Goal: Information Seeking & Learning: Learn about a topic

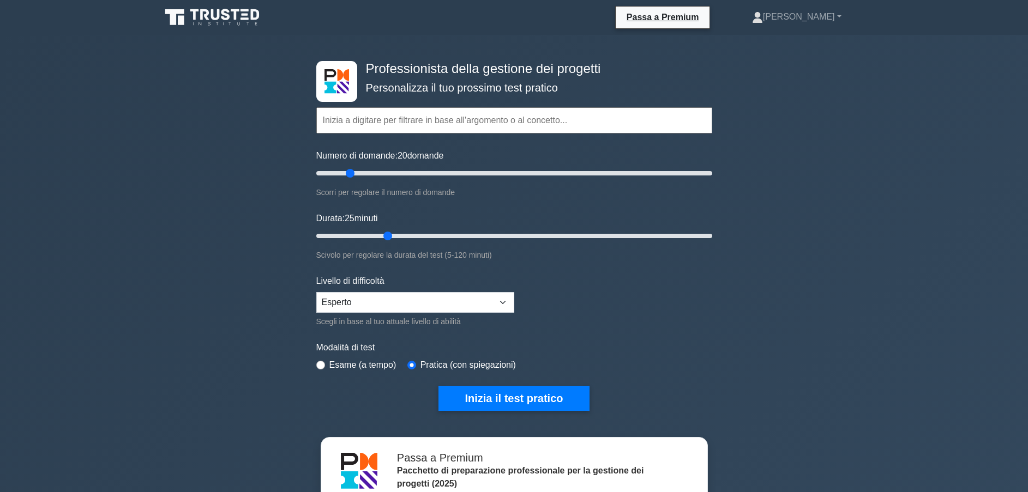
click at [381, 122] on input "text" at bounding box center [514, 120] width 396 height 26
click at [369, 125] on input "text" at bounding box center [514, 120] width 396 height 26
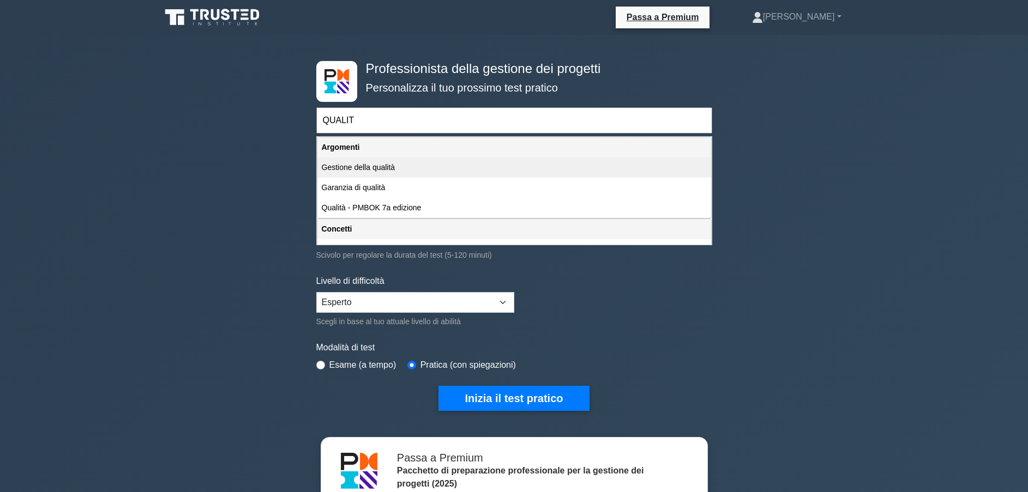
type input "QUALITA"
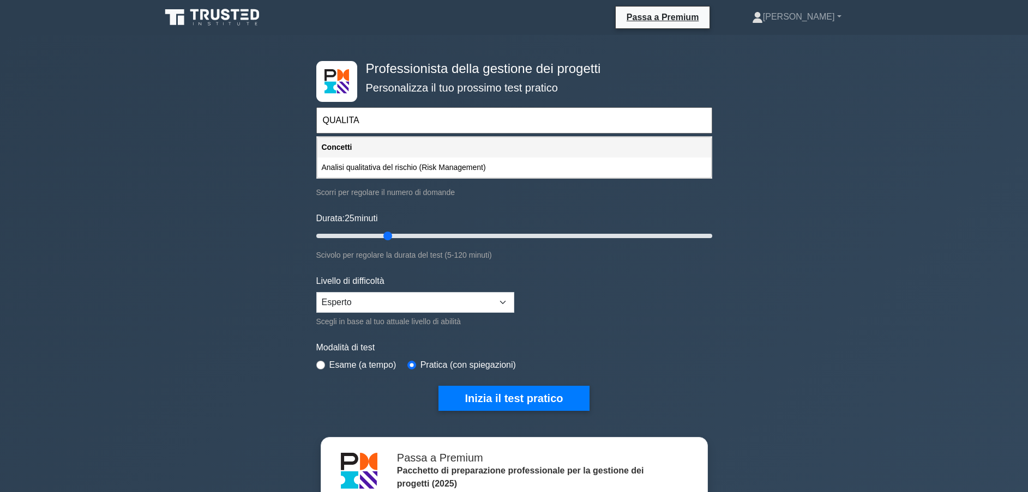
drag, startPoint x: 375, startPoint y: 118, endPoint x: 265, endPoint y: 121, distance: 109.6
click at [265, 121] on div "Professionista della gestione dei progetti Personalizza il tuo prossimo test pr…" at bounding box center [514, 397] width 1028 height 725
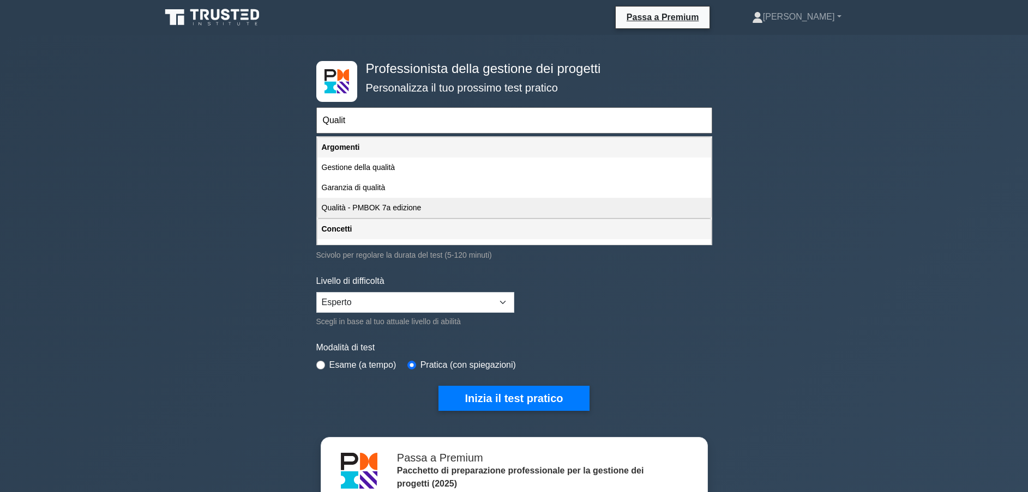
click at [361, 209] on div "Qualità - PMBOK 7a edizione" at bounding box center [514, 208] width 394 height 20
type input "Qualità - PMBOK 7a edizione"
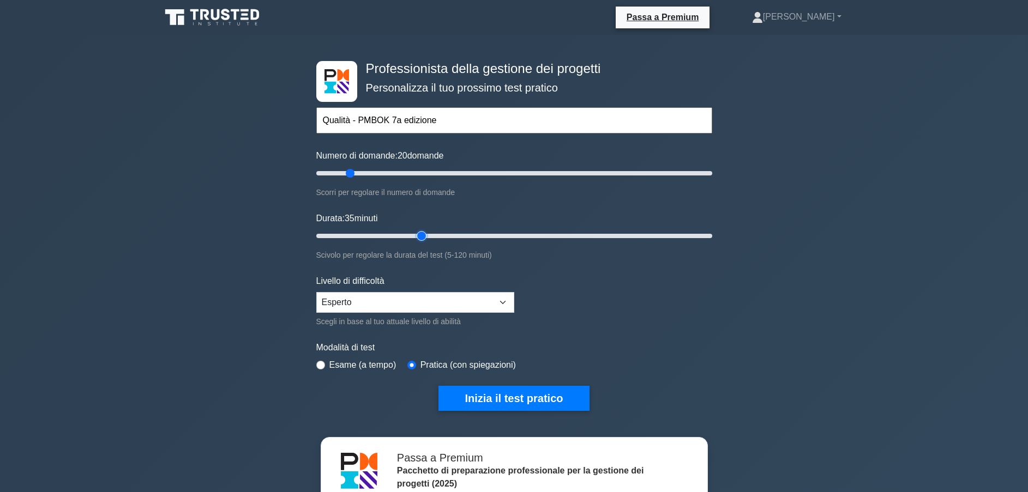
drag, startPoint x: 401, startPoint y: 234, endPoint x: 422, endPoint y: 235, distance: 21.3
type input "35"
click at [422, 235] on input "Durata: 35 minuti" at bounding box center [514, 235] width 396 height 13
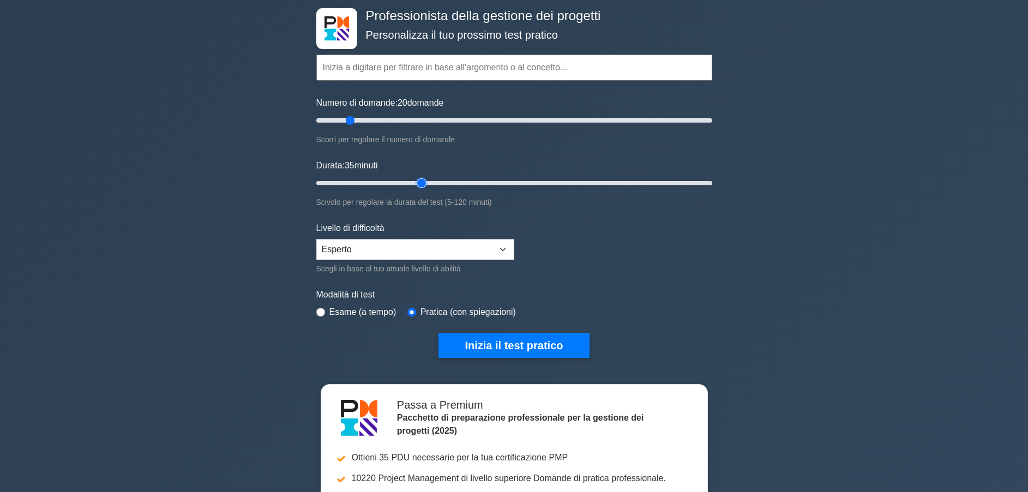
scroll to position [164, 0]
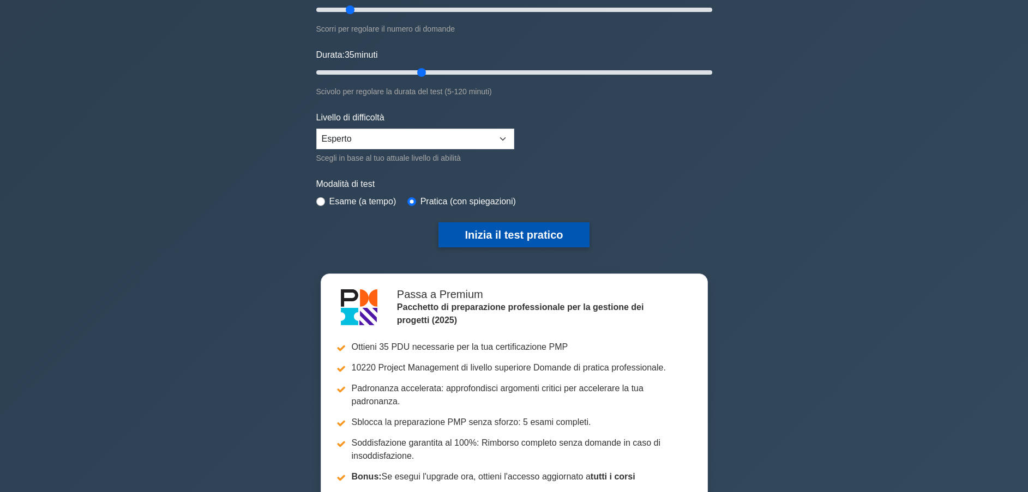
click at [540, 234] on button "Inizia il test pratico" at bounding box center [513, 234] width 150 height 25
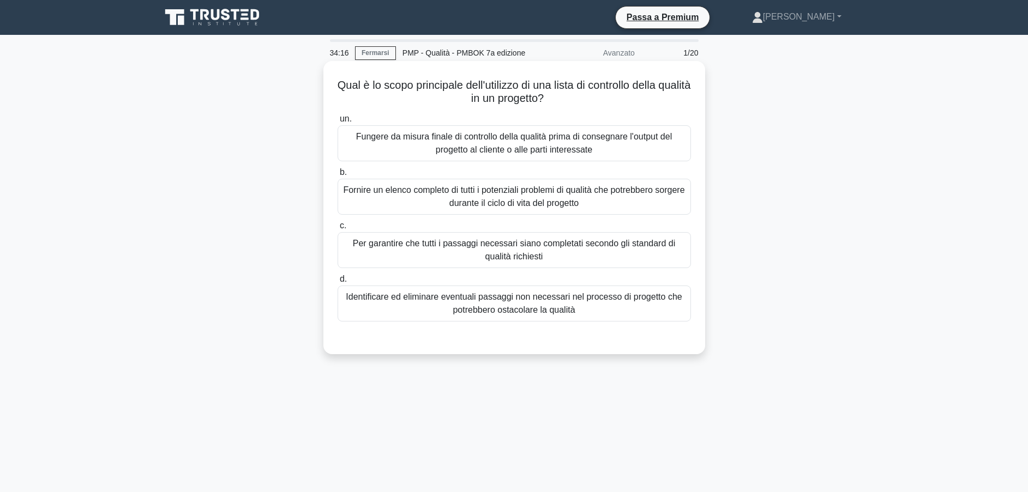
click at [493, 144] on div "Fungere da misura finale di controllo della qualità prima di consegnare l'outpu…" at bounding box center [513, 143] width 353 height 36
click at [337, 123] on input "un. Fungere da misura finale di controllo della qualità prima di consegnare l'o…" at bounding box center [337, 119] width 0 height 7
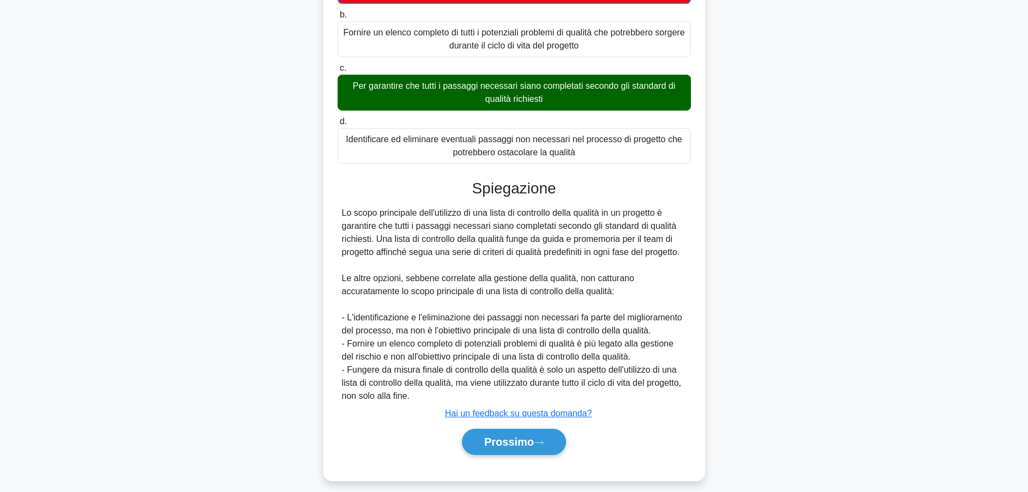
scroll to position [164, 0]
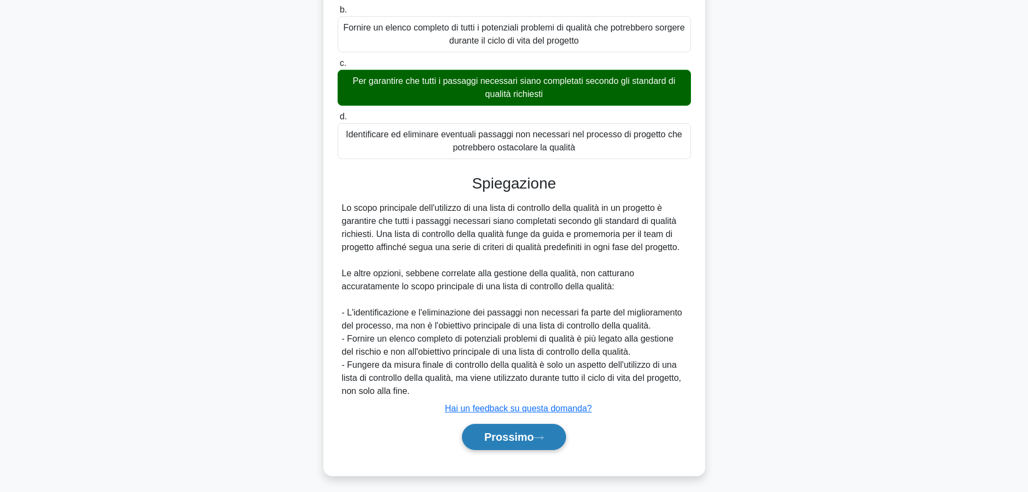
click at [508, 436] on font "Prossimo" at bounding box center [509, 437] width 50 height 12
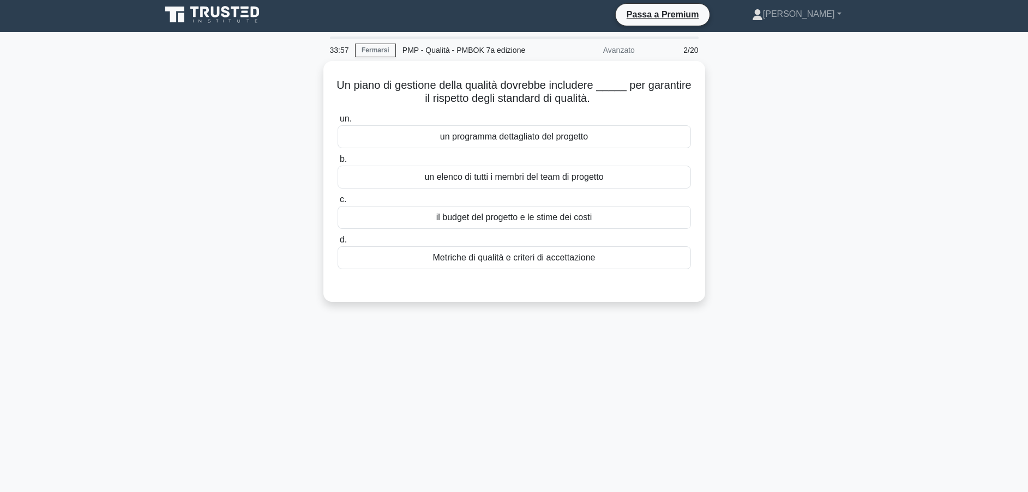
scroll to position [0, 0]
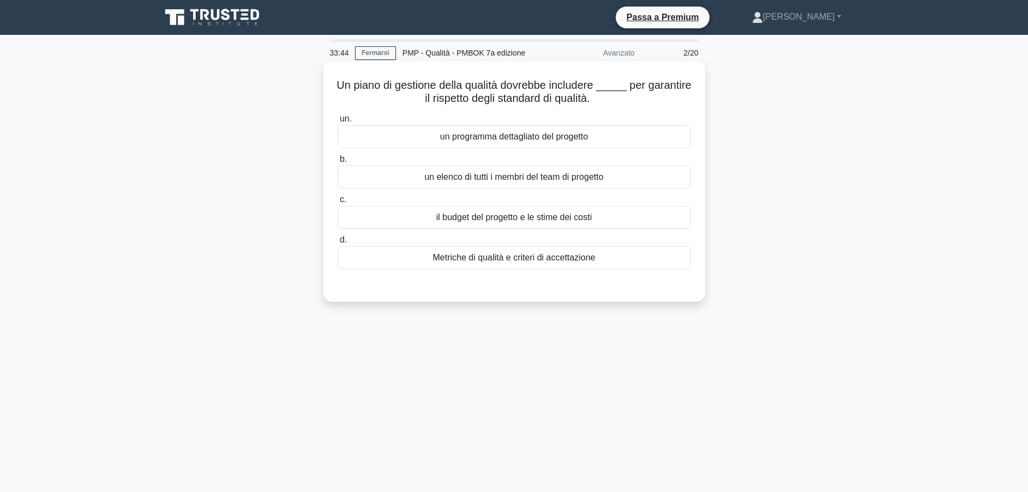
click at [496, 261] on div "Metriche di qualità e criteri di accettazione" at bounding box center [513, 257] width 353 height 23
click at [337, 244] on input "d. Metriche di qualità e criteri di accettazione" at bounding box center [337, 240] width 0 height 7
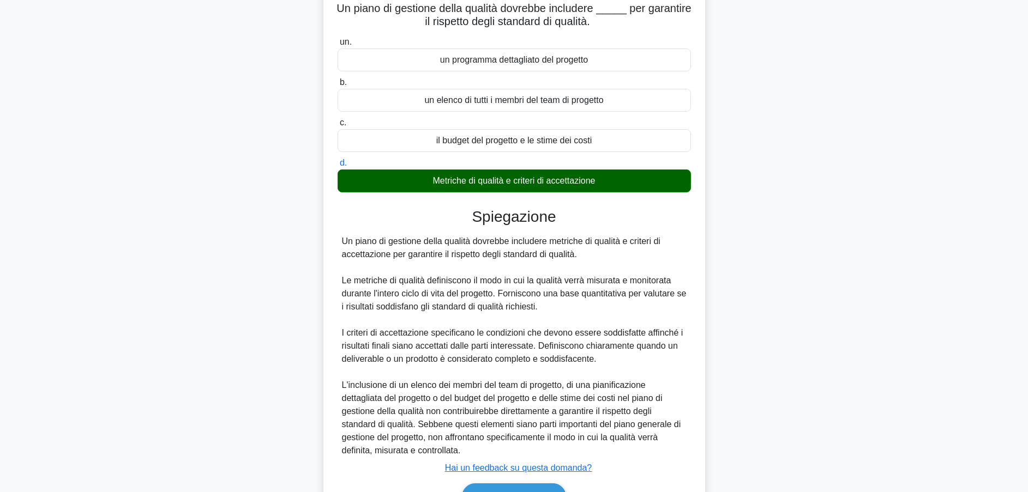
scroll to position [141, 0]
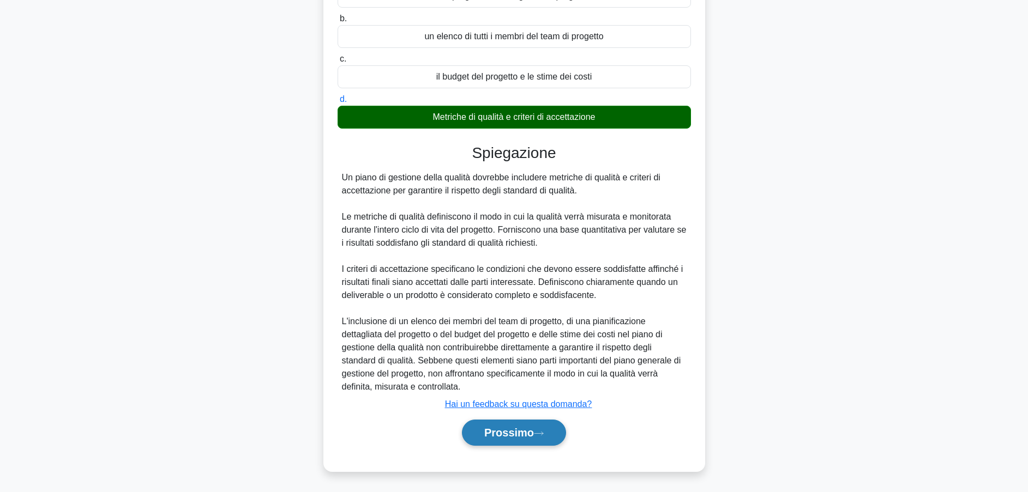
click at [528, 430] on font "Prossimo" at bounding box center [509, 433] width 50 height 12
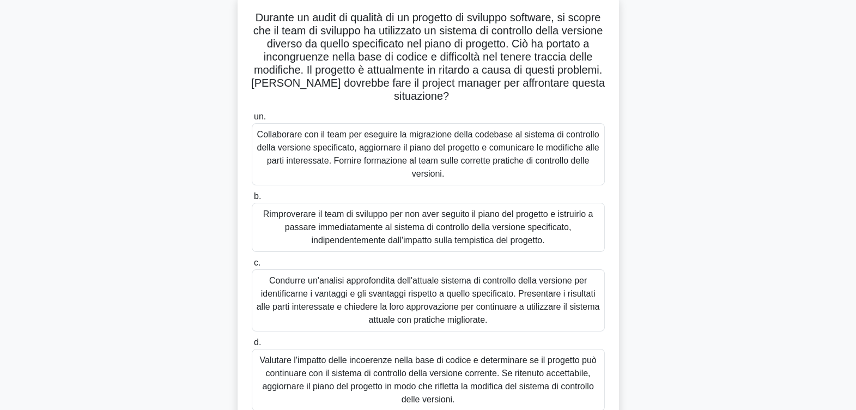
scroll to position [179, 0]
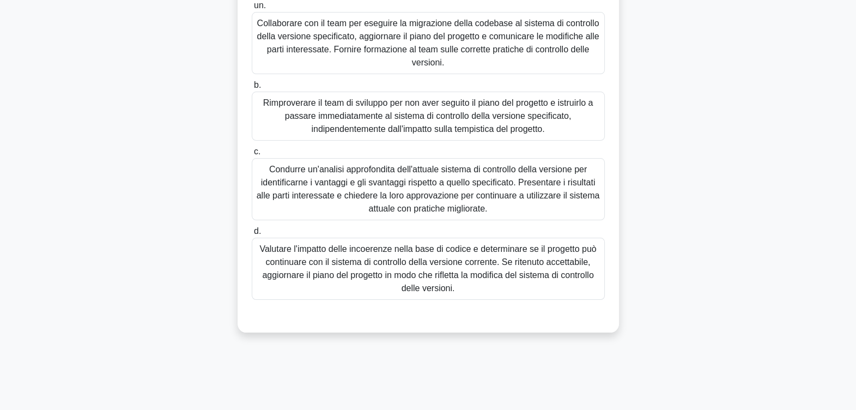
click at [420, 278] on div "Valutare l'impatto delle incoerenze nella base di codice e determinare se il pr…" at bounding box center [428, 269] width 353 height 62
click at [252, 235] on input "d. Valutare l'impatto delle incoerenze nella base di codice e determinare se il…" at bounding box center [252, 231] width 0 height 7
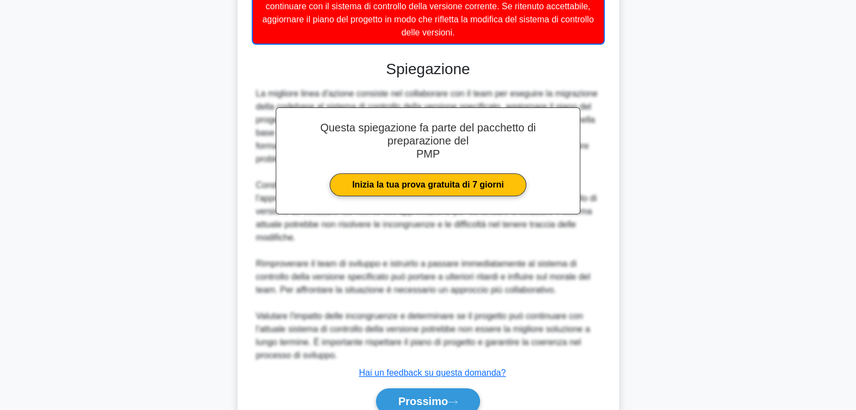
scroll to position [451, 0]
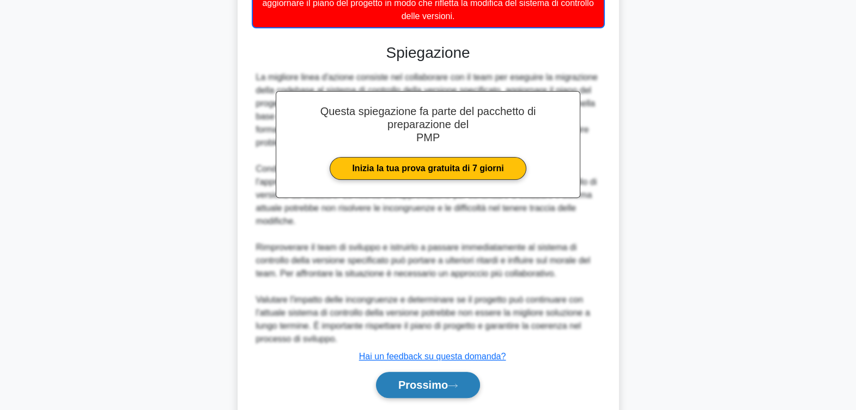
click at [429, 383] on font "Prossimo" at bounding box center [423, 385] width 50 height 12
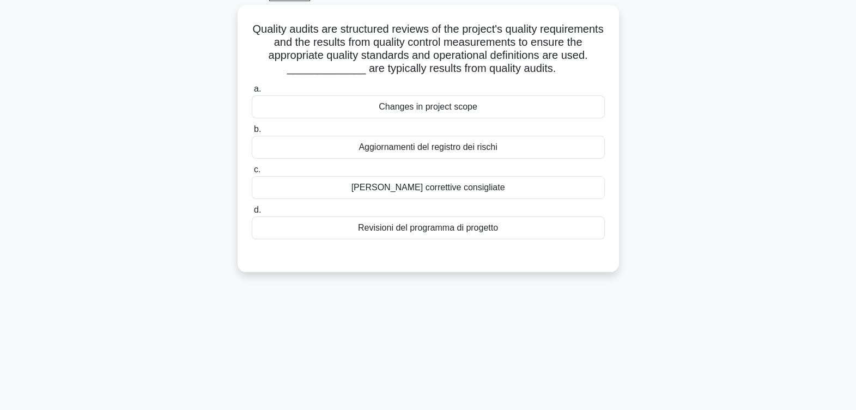
scroll to position [0, 0]
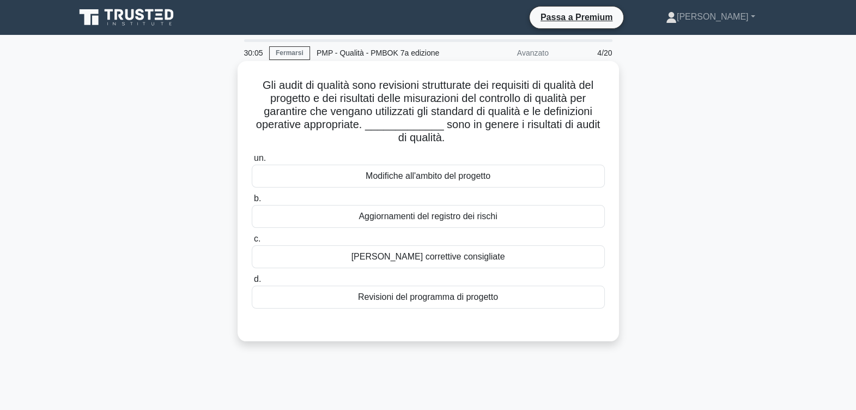
click at [420, 258] on div "[PERSON_NAME] correttive consigliate" at bounding box center [428, 256] width 353 height 23
click at [252, 243] on input "c. Azioni correttive consigliate" at bounding box center [252, 238] width 0 height 7
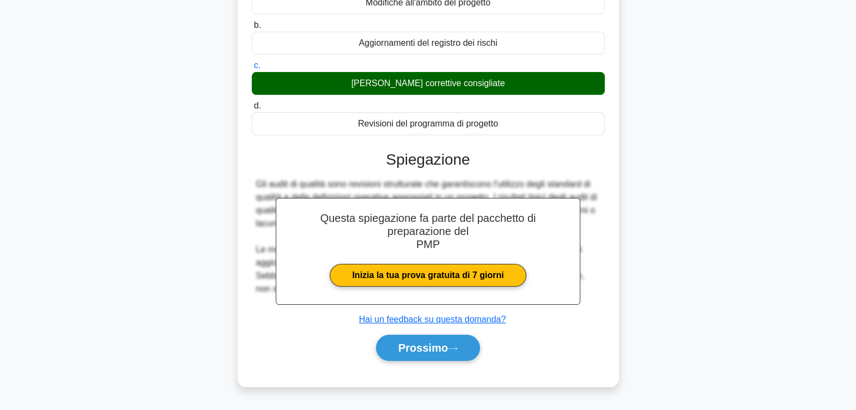
scroll to position [179, 0]
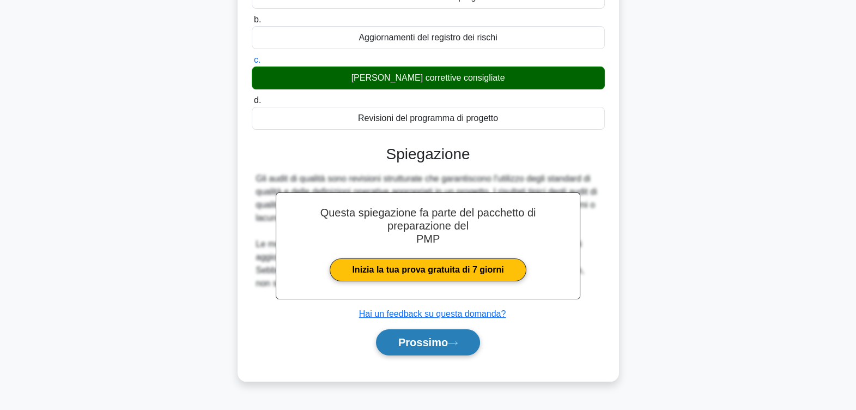
click at [427, 341] on font "Prossimo" at bounding box center [423, 342] width 50 height 12
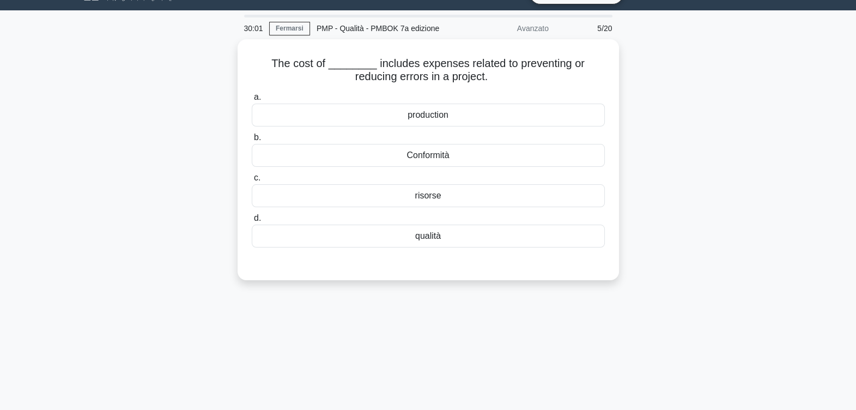
scroll to position [0, 0]
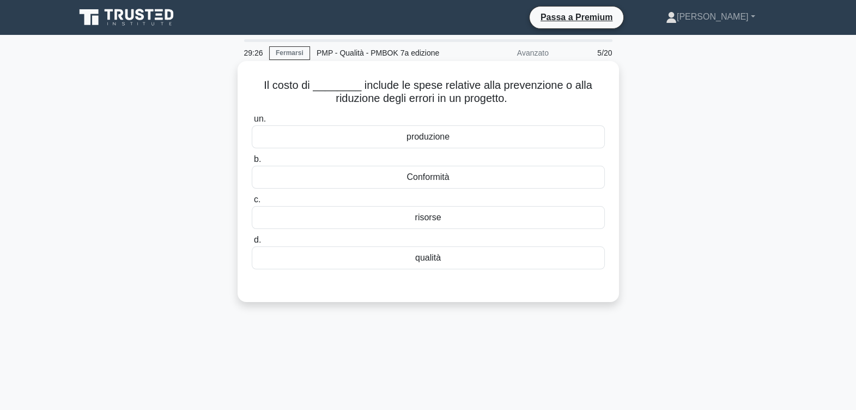
click at [440, 255] on div "qualità" at bounding box center [428, 257] width 353 height 23
click at [252, 244] on input "d. qualità" at bounding box center [252, 240] width 0 height 7
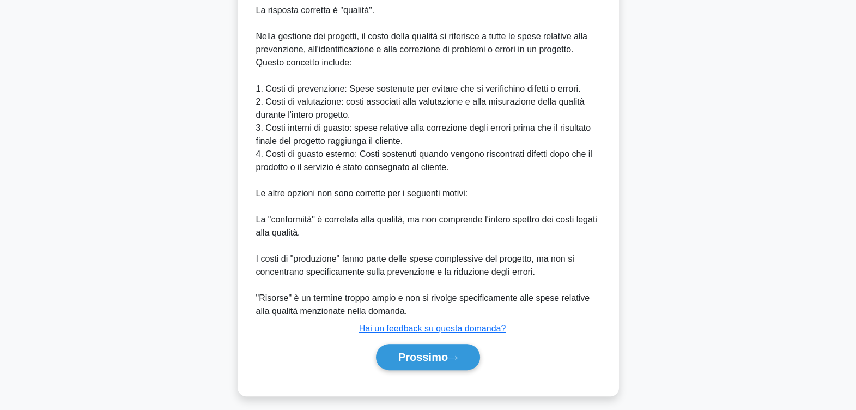
scroll to position [313, 0]
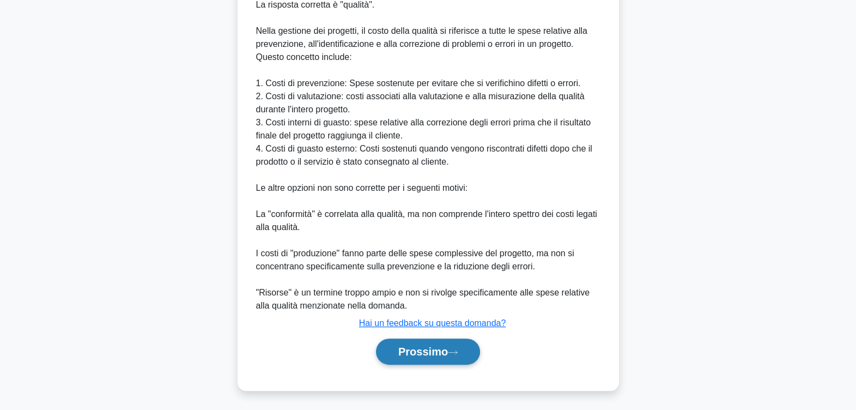
click at [422, 348] on font "Prossimo" at bounding box center [423, 352] width 50 height 12
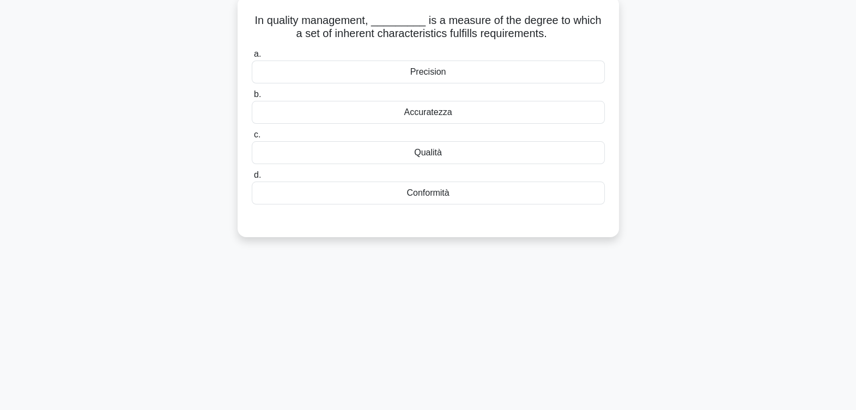
scroll to position [0, 0]
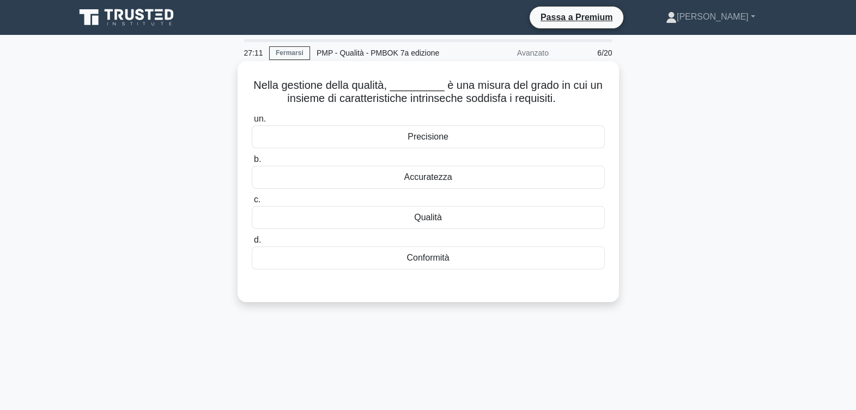
click at [461, 253] on div "Conformità" at bounding box center [428, 257] width 353 height 23
click at [252, 244] on input "d. Conformità" at bounding box center [252, 240] width 0 height 7
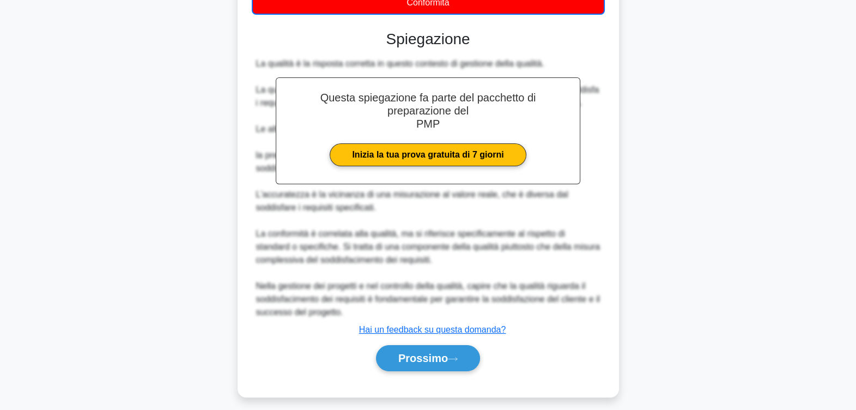
scroll to position [262, 0]
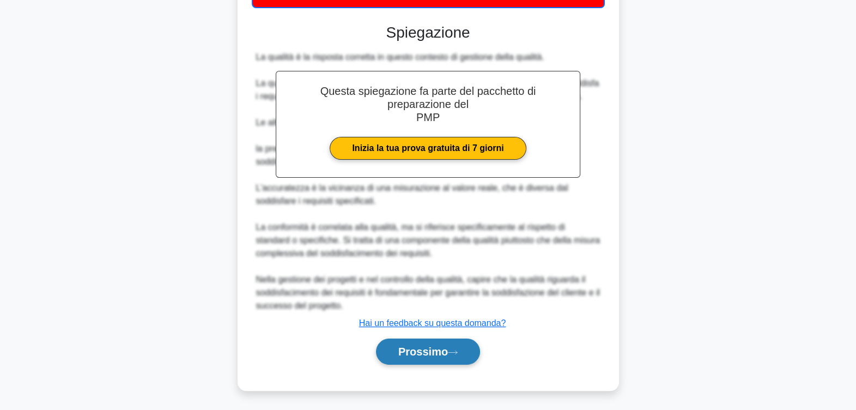
click at [428, 342] on button "Prossimo" at bounding box center [428, 352] width 104 height 26
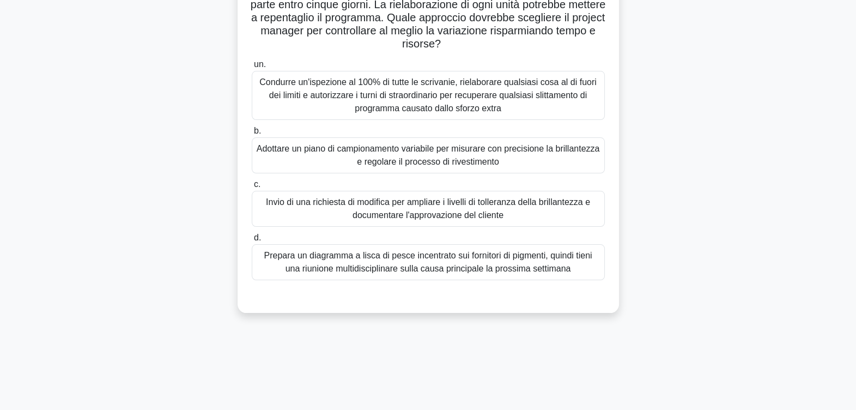
scroll to position [68, 0]
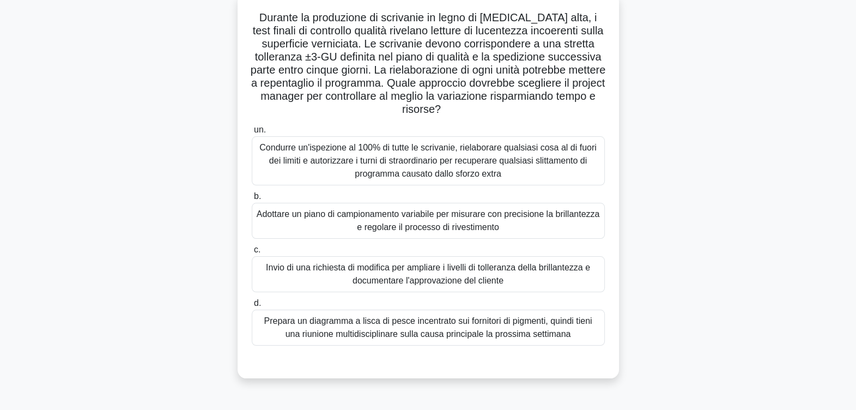
click at [493, 221] on div "Adottare un piano di campionamento variabile per misurare con precisione la bri…" at bounding box center [428, 221] width 353 height 36
click at [252, 200] on input "b. Adottare un piano di campionamento variabile per misurare con precisione la …" at bounding box center [252, 196] width 0 height 7
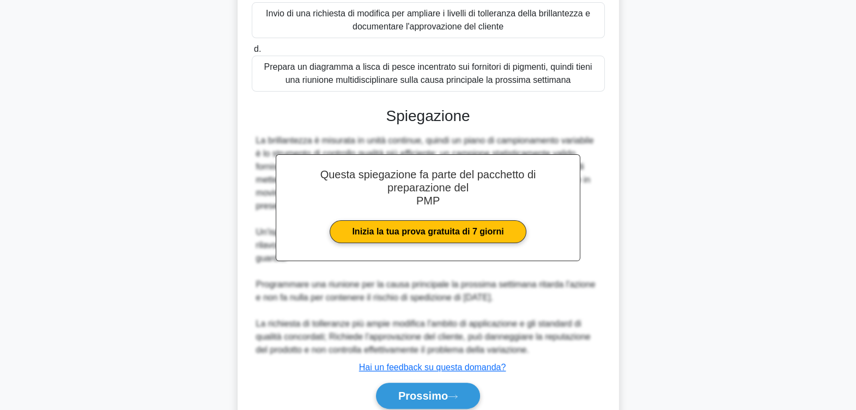
scroll to position [341, 0]
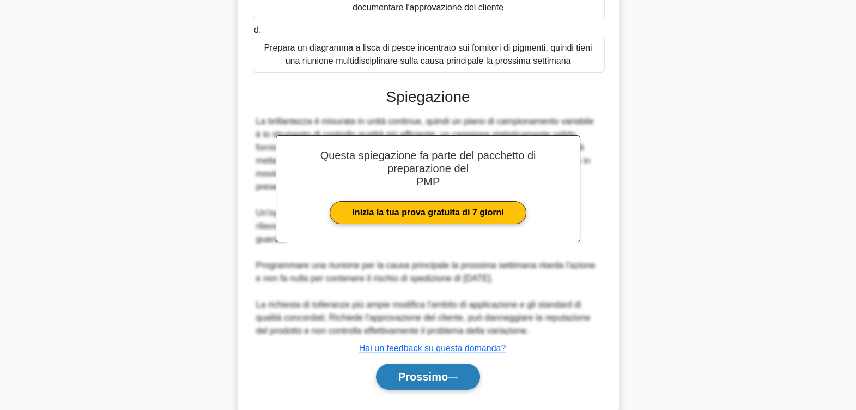
click at [436, 374] on font "Prossimo" at bounding box center [423, 377] width 50 height 12
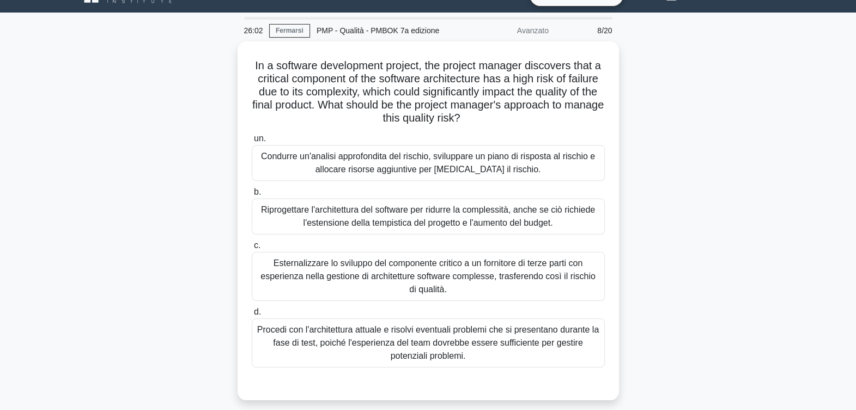
scroll to position [0, 0]
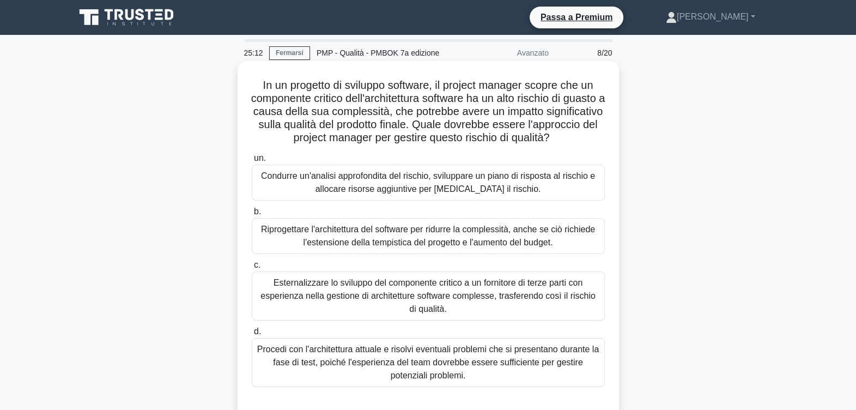
click at [506, 201] on div "Condurre un'analisi approfondita del rischio, sviluppare un piano di risposta a…" at bounding box center [428, 183] width 353 height 36
click at [252, 162] on input "un. Condurre un'analisi approfondita del rischio, sviluppare un piano di rispos…" at bounding box center [252, 158] width 0 height 7
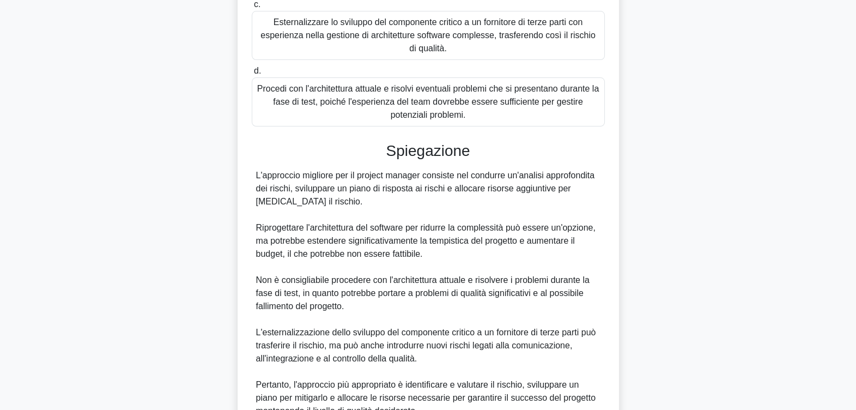
scroll to position [272, 0]
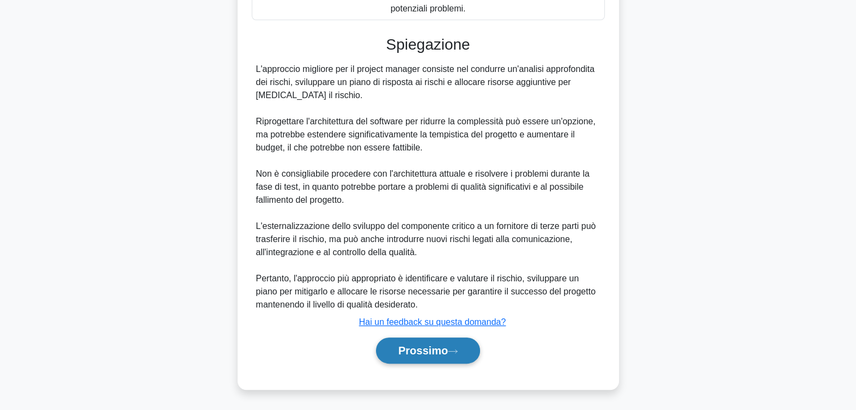
click at [434, 351] on font "Prossimo" at bounding box center [423, 351] width 50 height 12
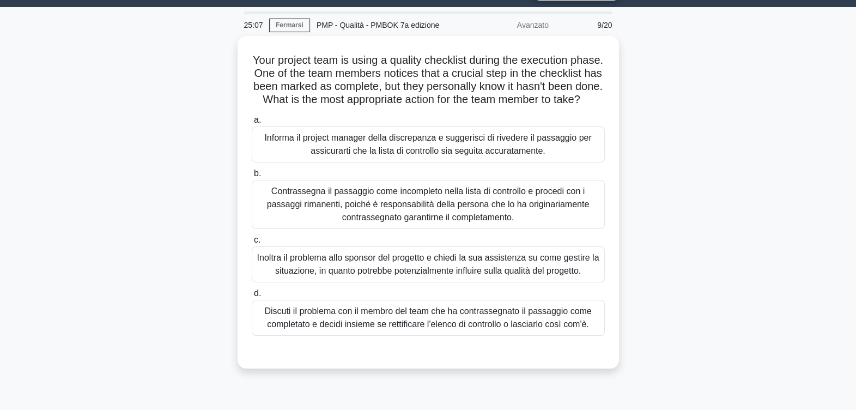
scroll to position [0, 0]
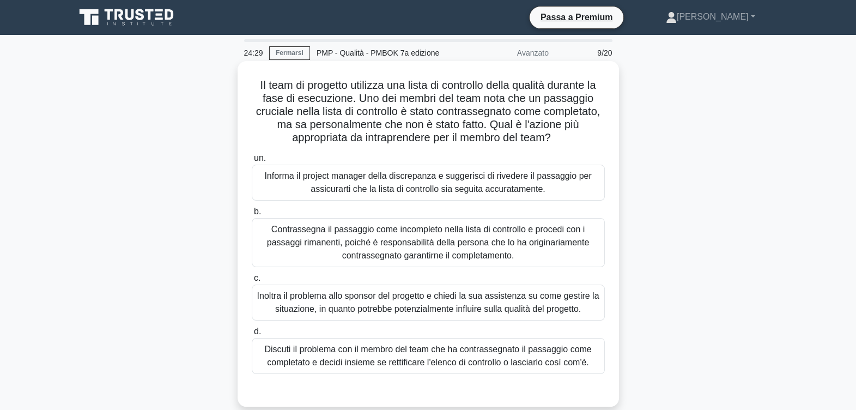
click at [357, 179] on div "Informa il project manager della discrepanza e suggerisci di rivedere il passag…" at bounding box center [428, 183] width 353 height 36
click at [252, 162] on input "un. Informa il project manager della discrepanza e suggerisci di rivedere il pa…" at bounding box center [252, 158] width 0 height 7
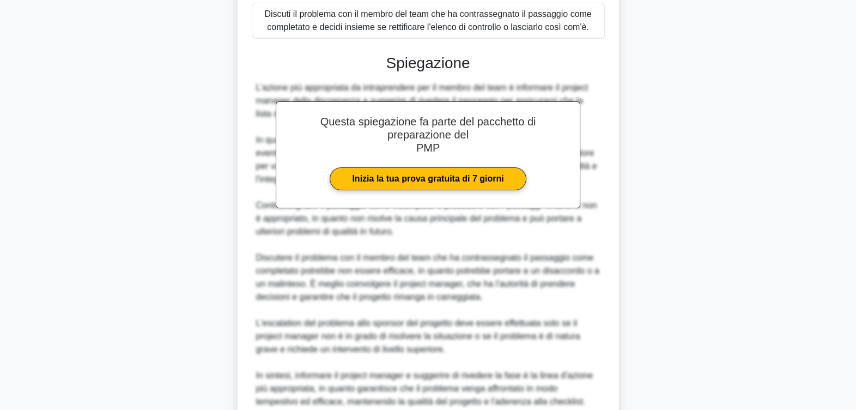
scroll to position [409, 0]
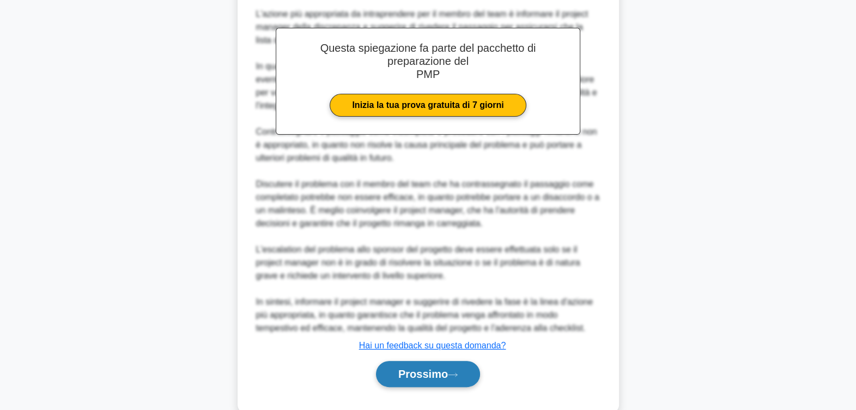
click at [448, 370] on font "Prossimo" at bounding box center [423, 374] width 50 height 12
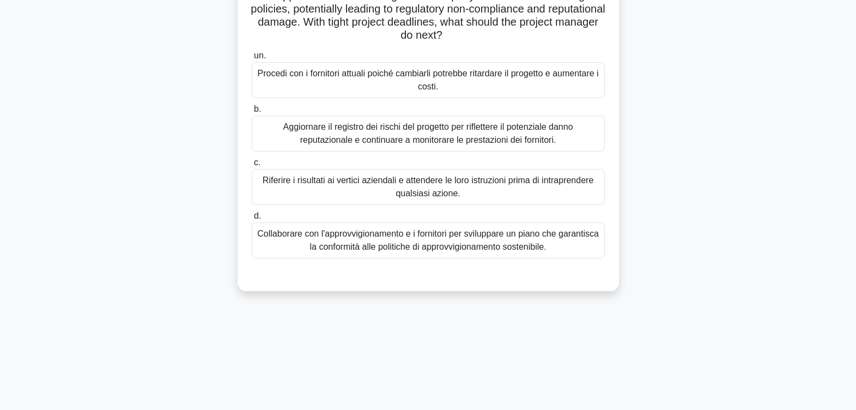
scroll to position [43, 0]
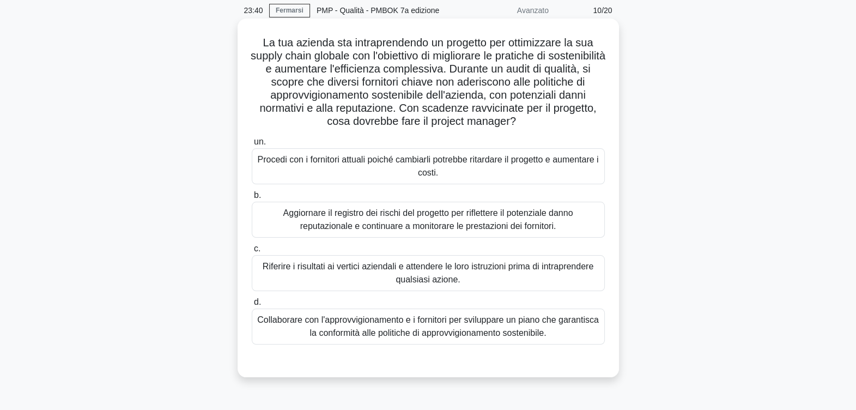
click at [491, 330] on div "Collaborare con l'approvvigionamento e i fornitori per sviluppare un piano che …" at bounding box center [428, 327] width 353 height 36
click at [252, 306] on input "d. Collaborare con l'approvvigionamento e i fornitori per sviluppare un piano c…" at bounding box center [252, 302] width 0 height 7
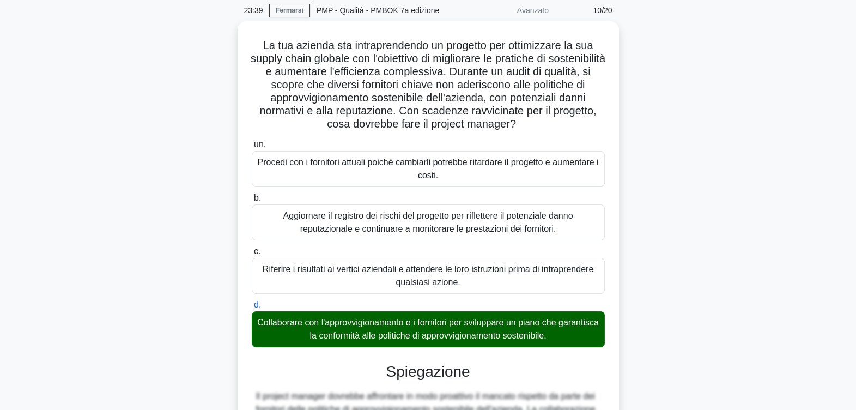
scroll to position [287, 0]
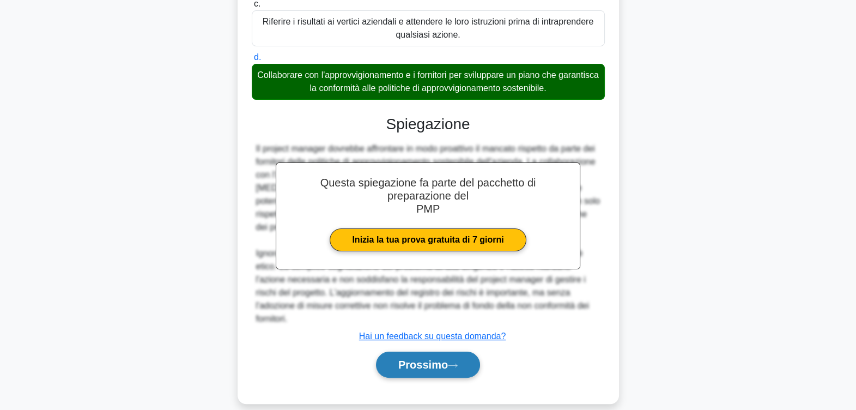
click at [439, 359] on font "Prossimo" at bounding box center [423, 365] width 50 height 12
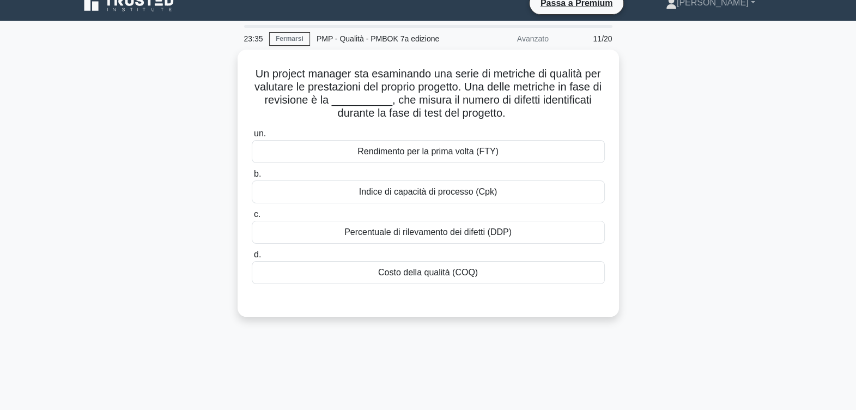
scroll to position [0, 0]
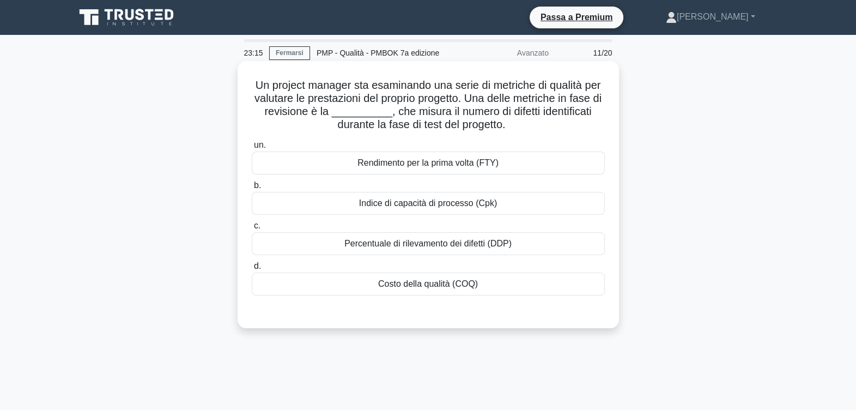
click at [446, 244] on div "Percentuale di rilevamento dei difetti (DDP)" at bounding box center [428, 243] width 353 height 23
click at [252, 229] on input "c. Percentuale di rilevamento dei difetti (DDP)" at bounding box center [252, 225] width 0 height 7
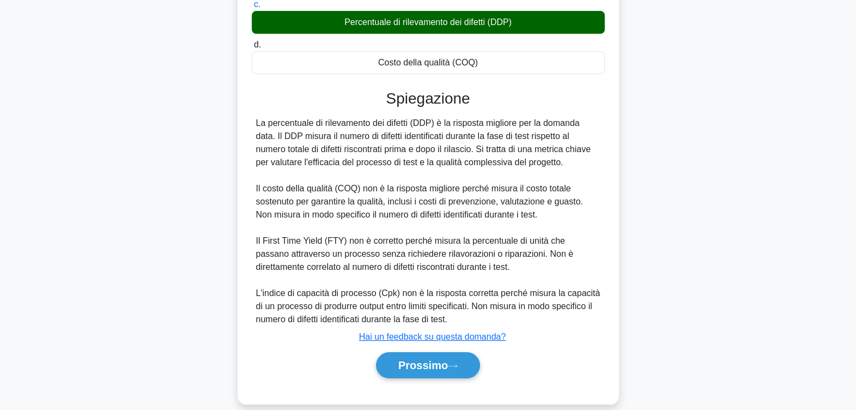
scroll to position [235, 0]
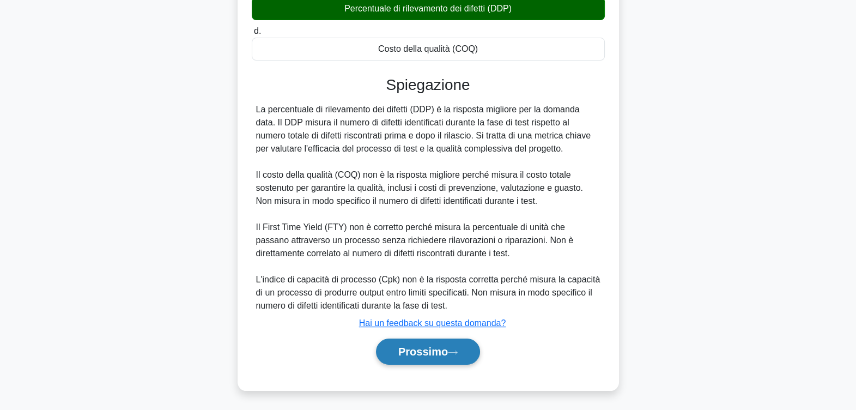
click at [417, 347] on font "Prossimo" at bounding box center [423, 352] width 50 height 12
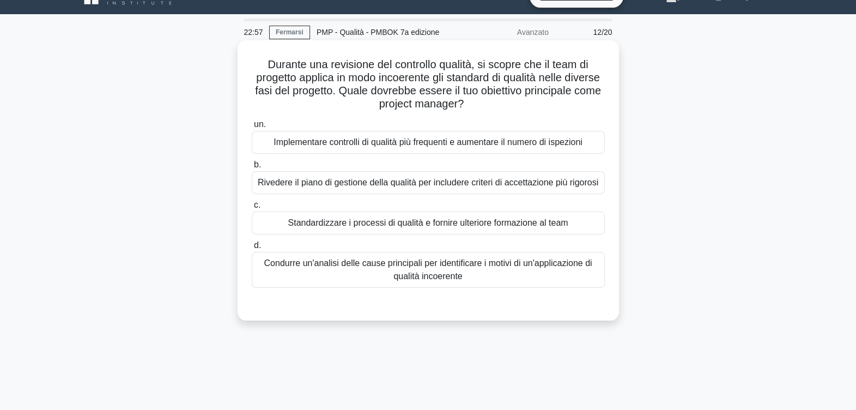
scroll to position [0, 0]
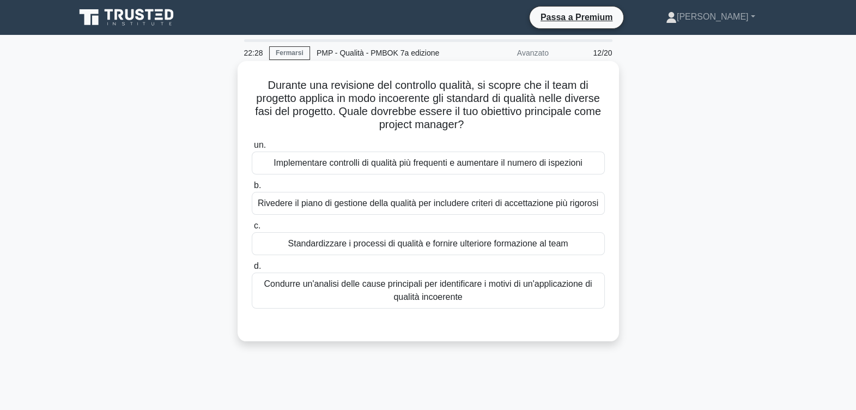
click at [383, 296] on div "Condurre un'analisi delle cause principali per identificare i motivi di un'appl…" at bounding box center [428, 291] width 353 height 36
click at [252, 270] on input "d. Condurre un'analisi delle cause principali per identificare i motivi di un'a…" at bounding box center [252, 266] width 0 height 7
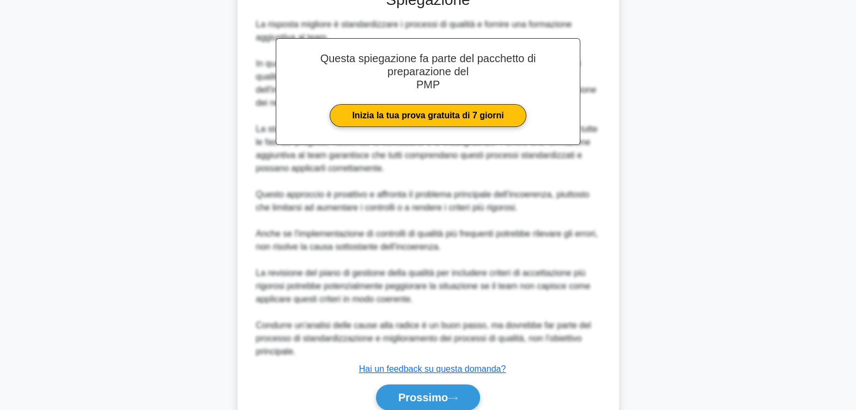
scroll to position [380, 0]
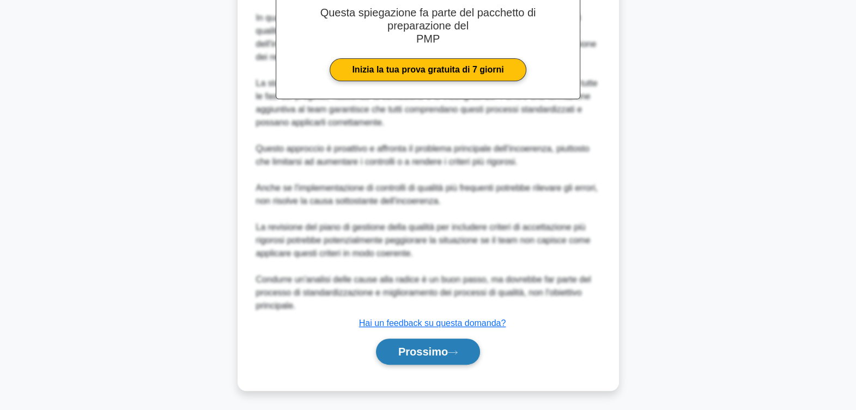
click at [417, 346] on font "Prossimo" at bounding box center [423, 352] width 50 height 12
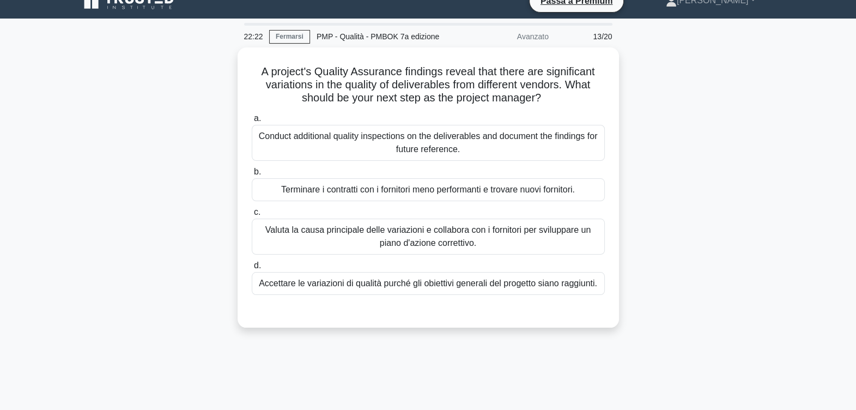
scroll to position [0, 0]
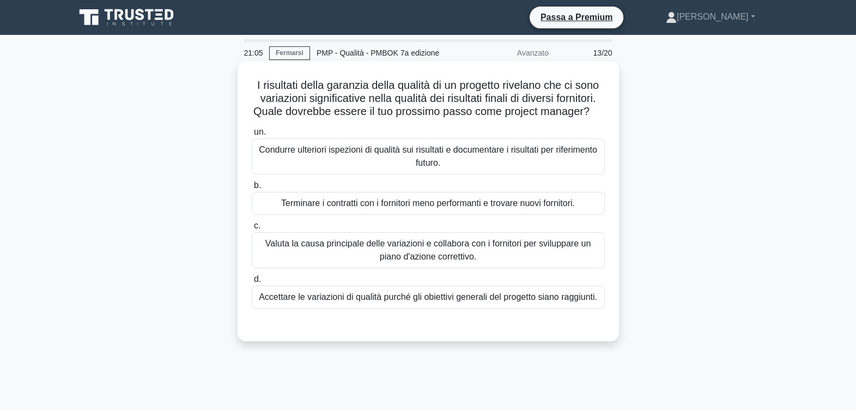
click at [432, 268] on div "Valuta la causa principale delle variazioni e collabora con i fornitori per svi…" at bounding box center [428, 250] width 353 height 36
click at [252, 229] on input "c. Valuta la causa principale delle variazioni e collabora con i fornitori per …" at bounding box center [252, 225] width 0 height 7
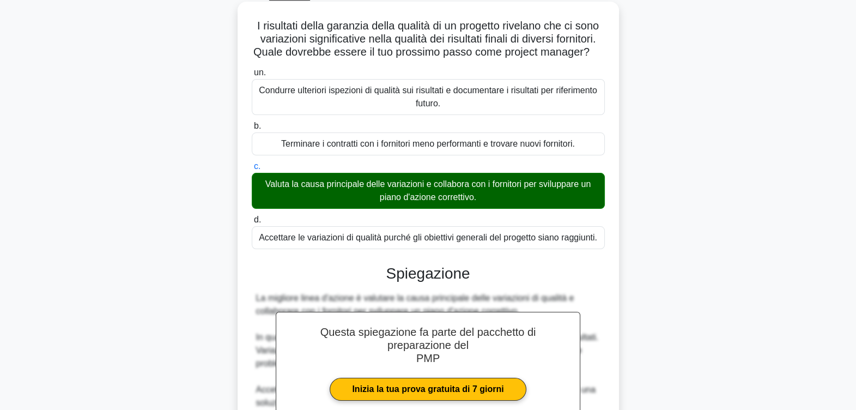
scroll to position [274, 0]
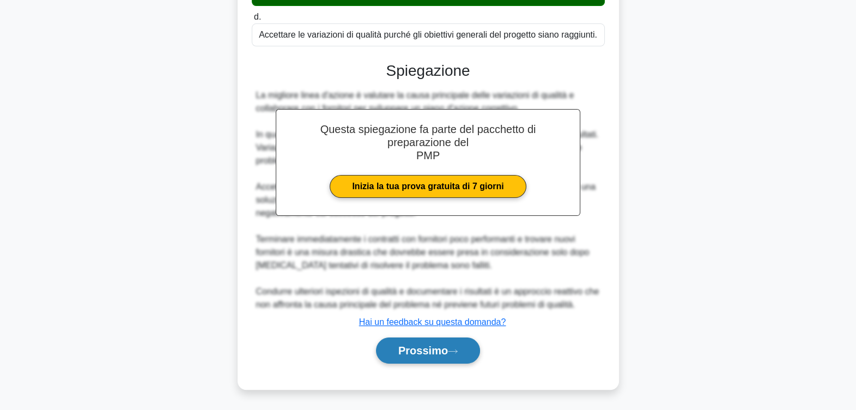
click at [409, 352] on font "Prossimo" at bounding box center [423, 351] width 50 height 12
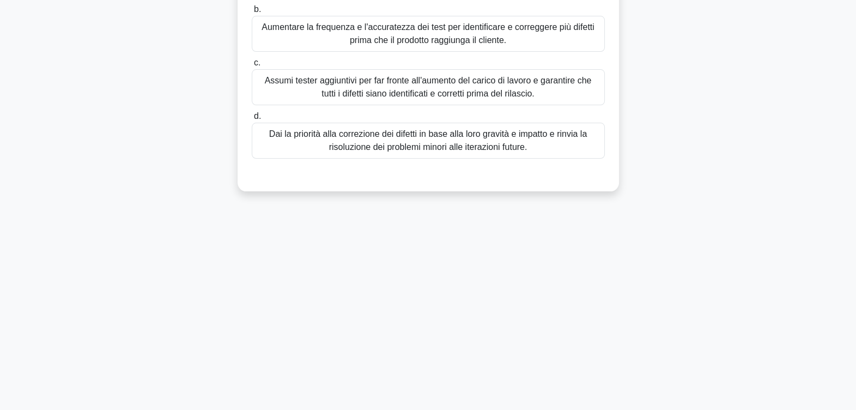
scroll to position [0, 0]
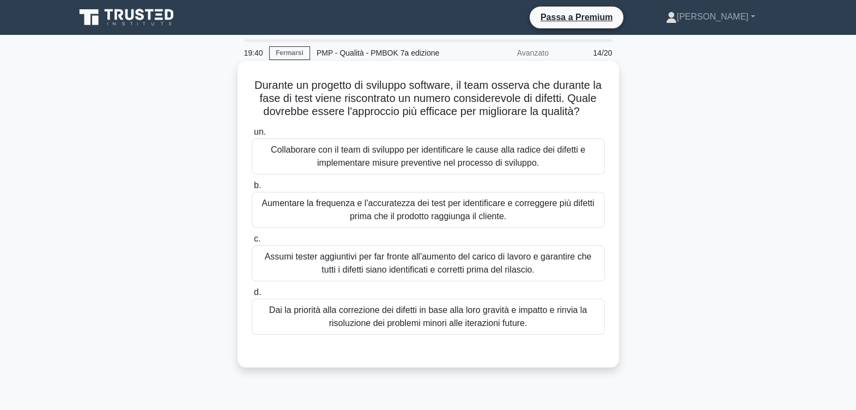
click at [460, 172] on div "Collaborare con il team di sviluppo per identificare le cause alla radice dei d…" at bounding box center [428, 156] width 353 height 36
click at [252, 136] on input "un. Collaborare con il team di sviluppo per identificare le cause alla radice d…" at bounding box center [252, 132] width 0 height 7
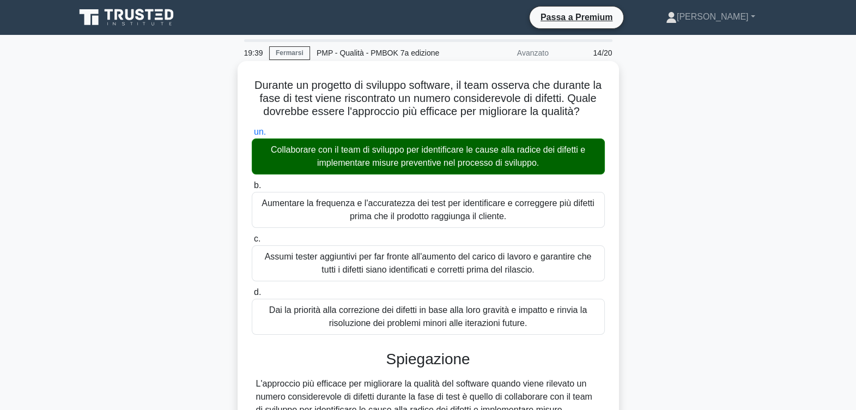
scroll to position [272, 0]
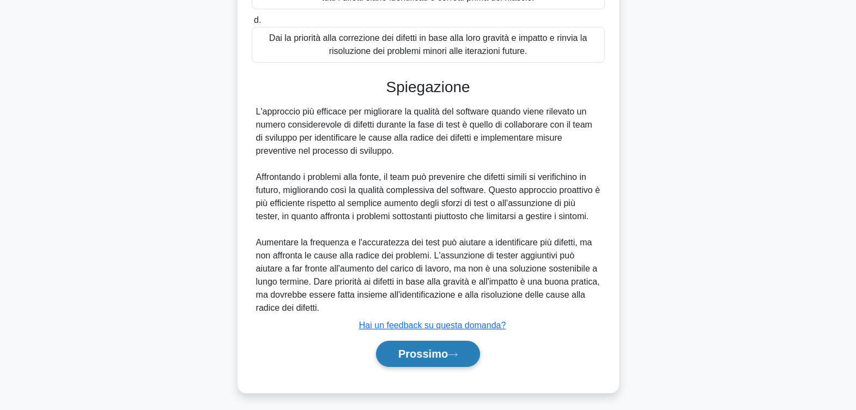
click at [427, 367] on button "Prossimo" at bounding box center [428, 354] width 104 height 26
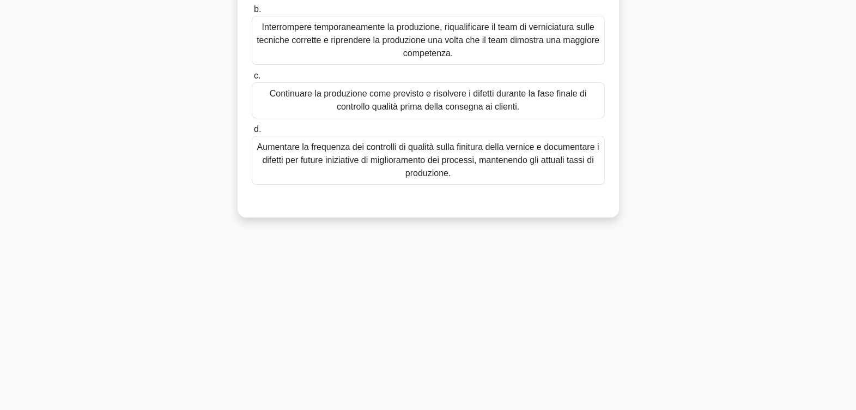
scroll to position [0, 0]
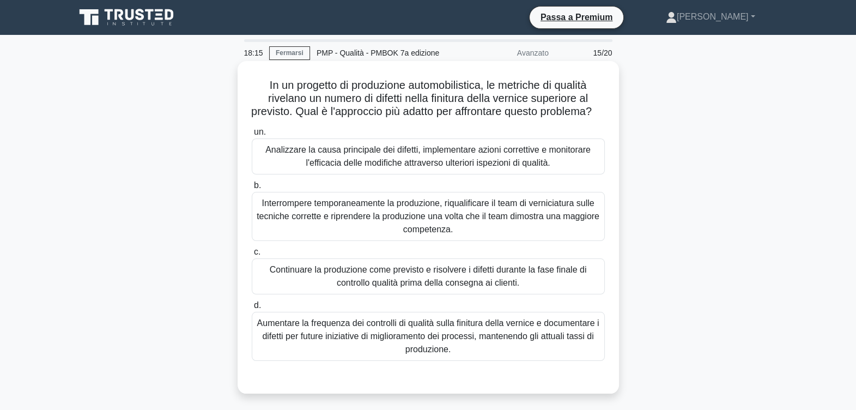
click at [334, 169] on div "Analizzare la causa principale dei difetti, implementare azioni correttive e mo…" at bounding box center [428, 156] width 353 height 36
click at [252, 136] on input "un. Analizzare la causa principale dei difetti, implementare azioni correttive …" at bounding box center [252, 132] width 0 height 7
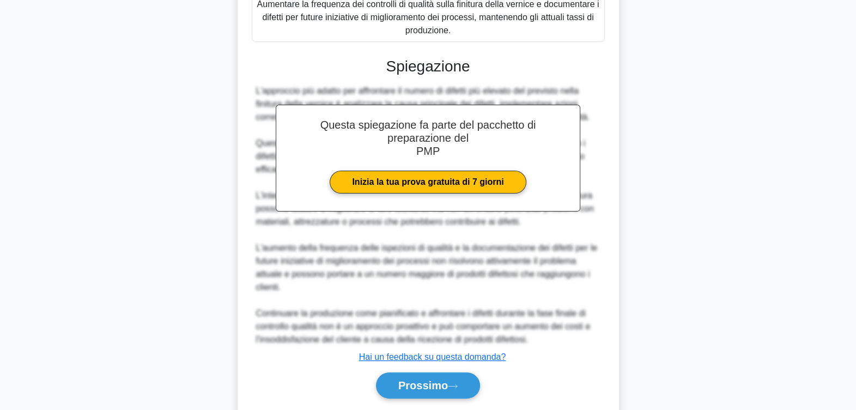
scroll to position [366, 0]
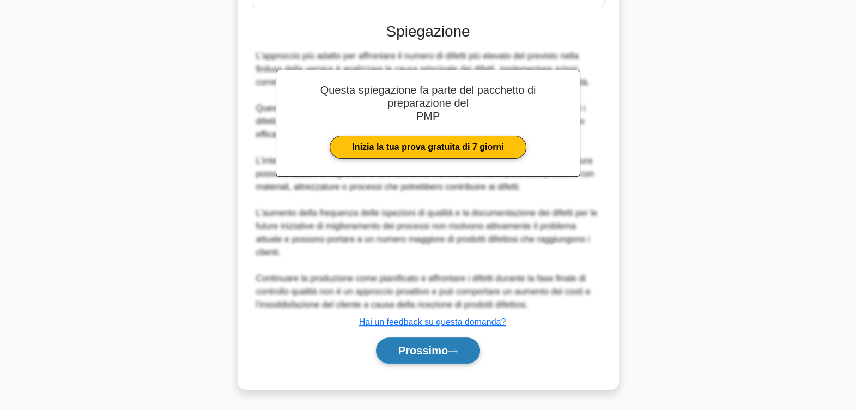
click at [427, 342] on button "Prossimo" at bounding box center [428, 350] width 104 height 26
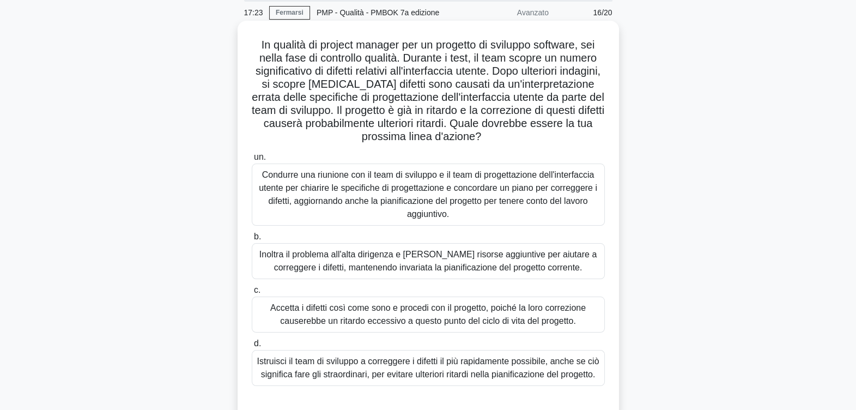
scroll to position [68, 0]
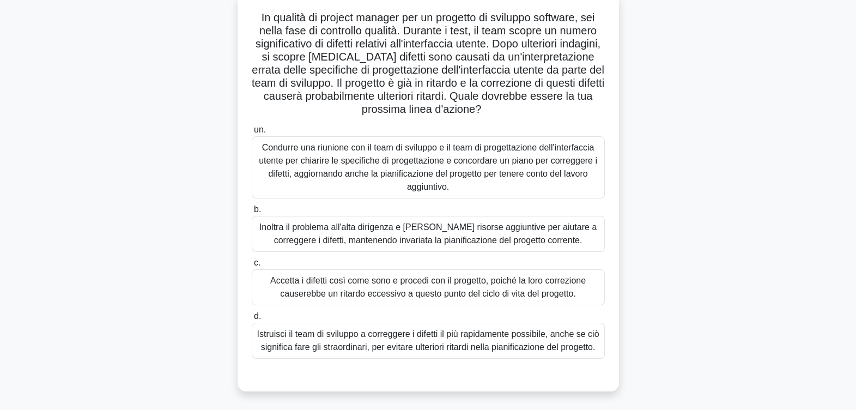
click at [426, 184] on div "Condurre una riunione con il team di sviluppo e il team di progettazione dell'i…" at bounding box center [428, 167] width 353 height 62
click at [252, 134] on input "un. Condurre una riunione con il team di sviluppo e il team di progettazione de…" at bounding box center [252, 129] width 0 height 7
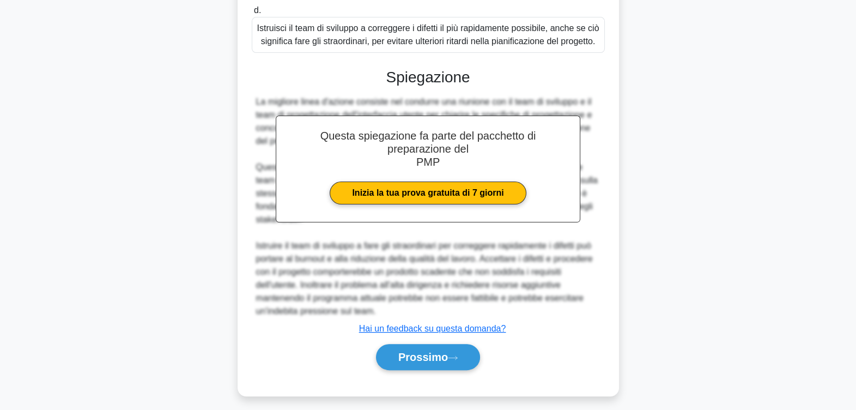
scroll to position [379, 0]
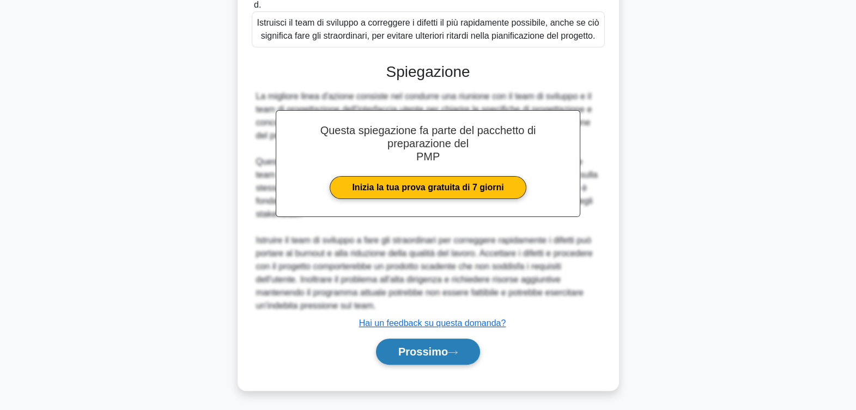
click at [443, 346] on font "Prossimo" at bounding box center [423, 352] width 50 height 12
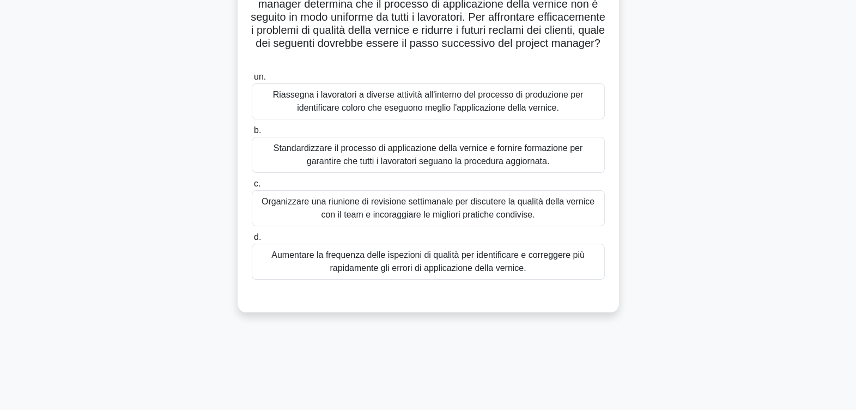
scroll to position [136, 0]
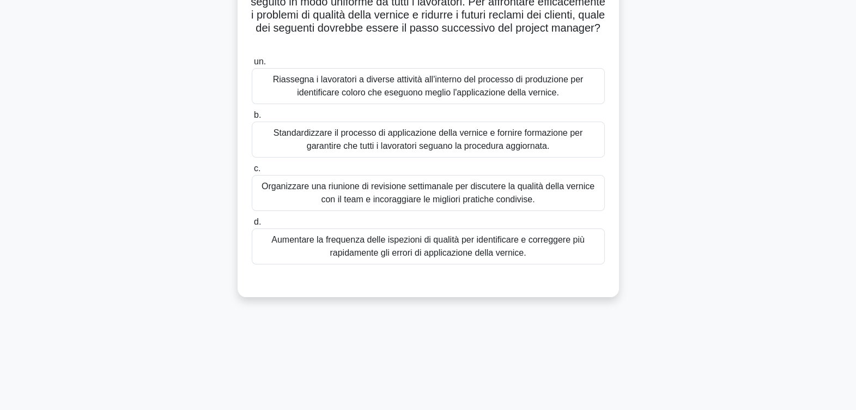
click at [508, 139] on div "Standardizzare il processo di applicazione della vernice e fornire formazione p…" at bounding box center [428, 140] width 353 height 36
click at [252, 119] on input "b. Standardizzare il processo di applicazione della vernice e fornire formazion…" at bounding box center [252, 115] width 0 height 7
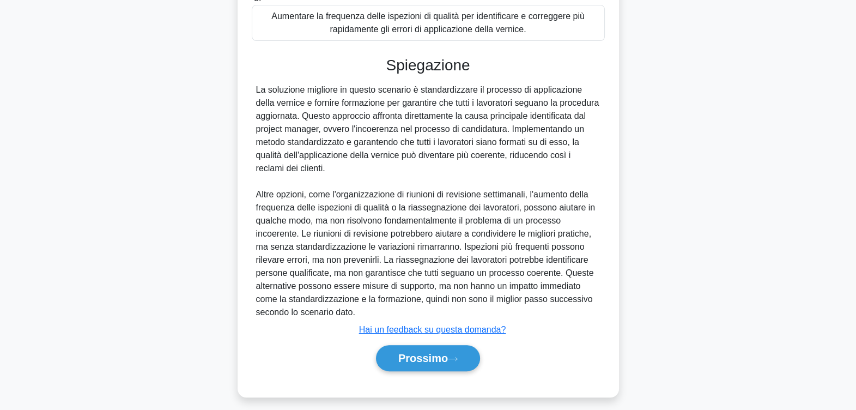
scroll to position [366, 0]
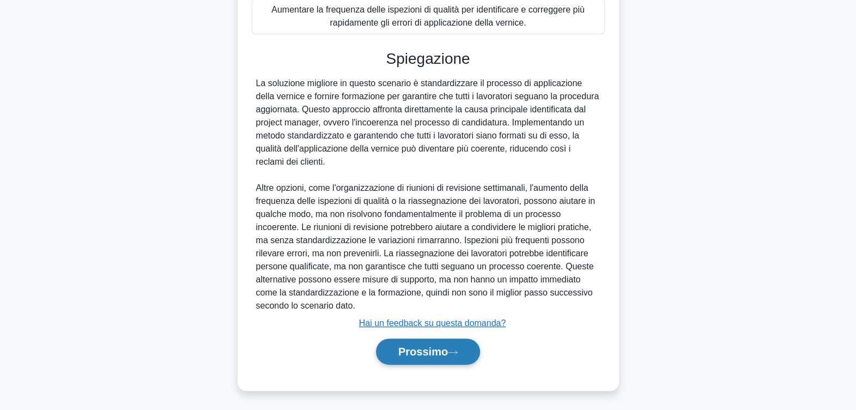
click at [442, 343] on button "Prossimo" at bounding box center [428, 352] width 104 height 26
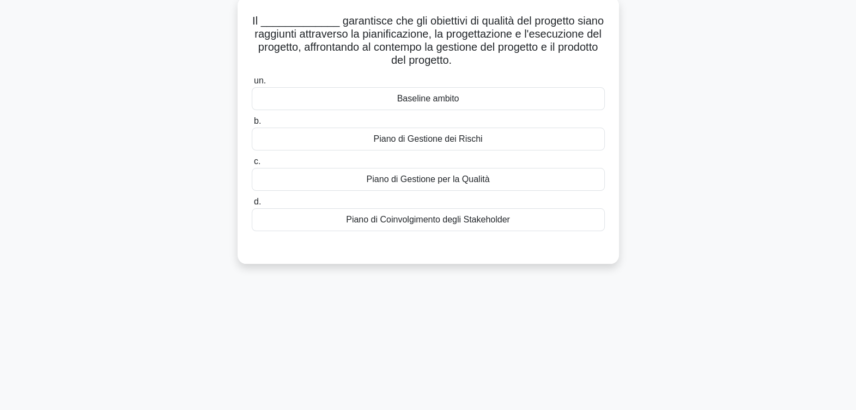
scroll to position [68, 0]
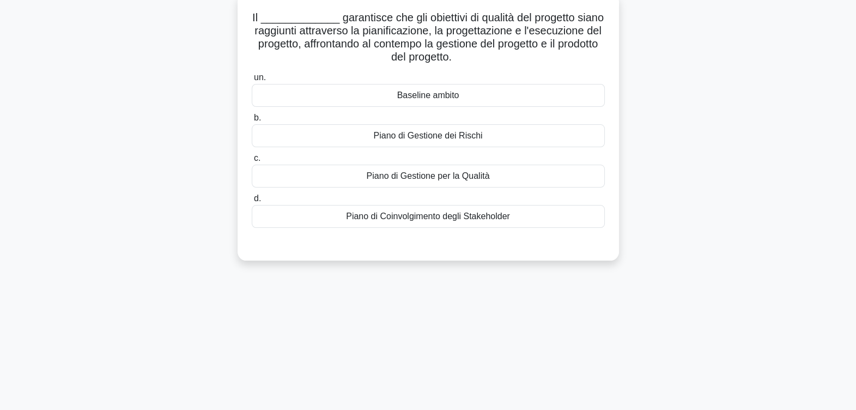
click at [426, 176] on div "Piano di Gestione per la Qualità" at bounding box center [428, 176] width 353 height 23
click at [252, 162] on input "c. Piano di Gestione per la Qualità" at bounding box center [252, 158] width 0 height 7
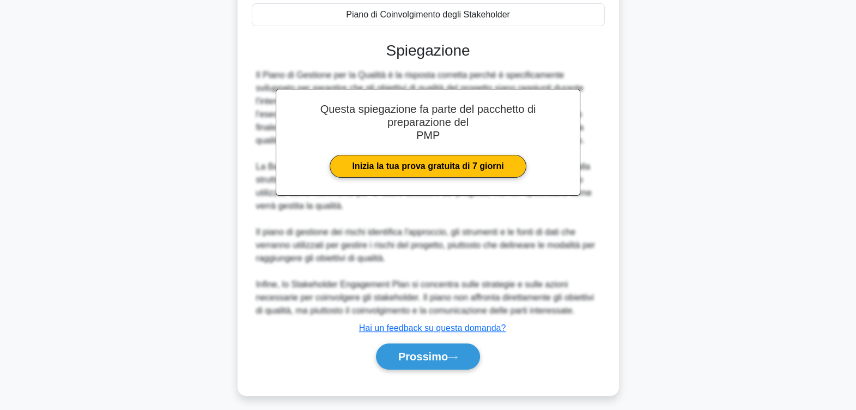
scroll to position [274, 0]
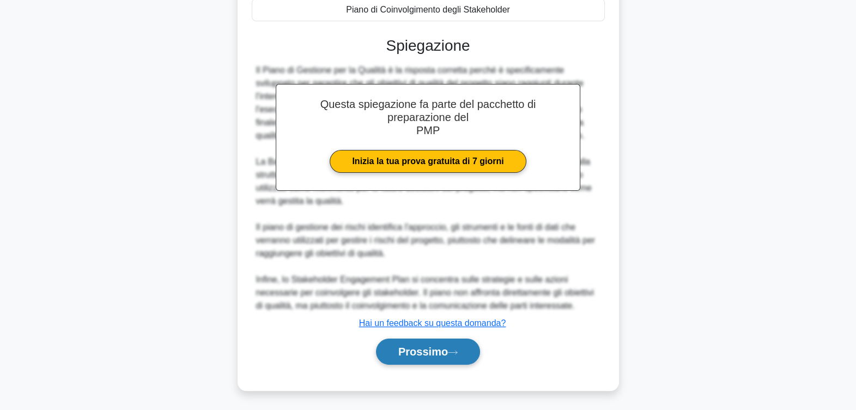
click at [437, 346] on font "Prossimo" at bounding box center [423, 352] width 50 height 12
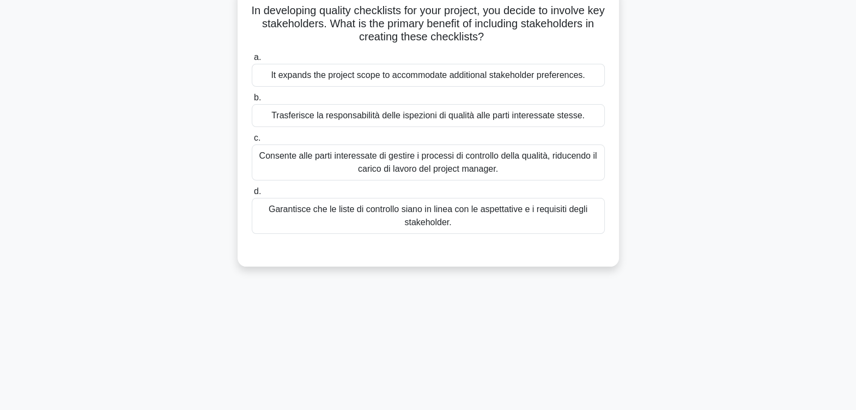
scroll to position [0, 0]
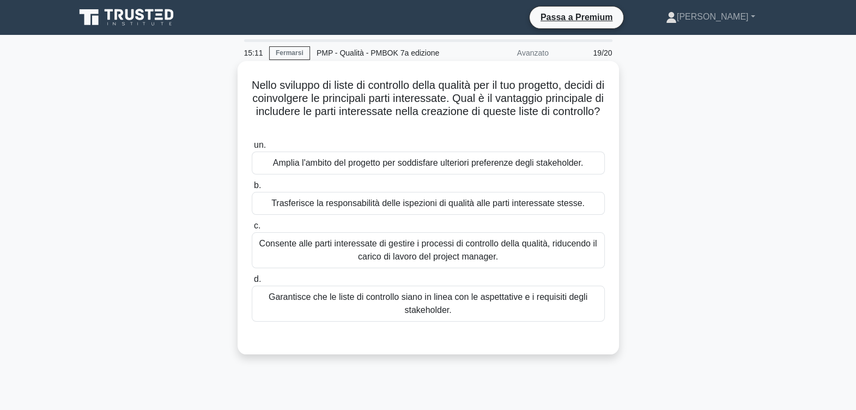
click at [449, 306] on div "Garantisce che le liste di controllo siano in linea con le aspettative e i requ…" at bounding box center [428, 304] width 353 height 36
click at [252, 283] on input "d. Garantisce che le liste di controllo siano in linea con le aspettative e i r…" at bounding box center [252, 279] width 0 height 7
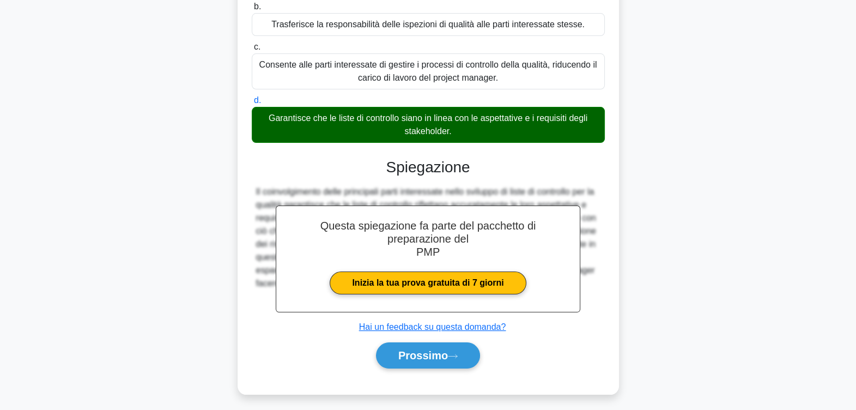
scroll to position [183, 0]
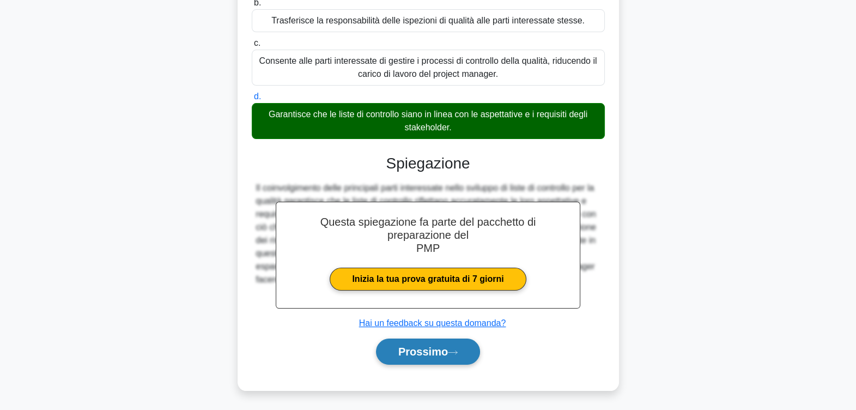
click at [437, 349] on font "Prossimo" at bounding box center [423, 352] width 50 height 12
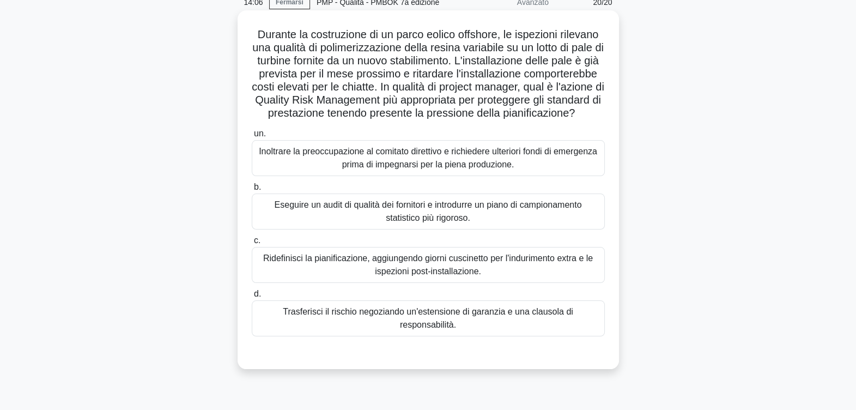
scroll to position [68, 0]
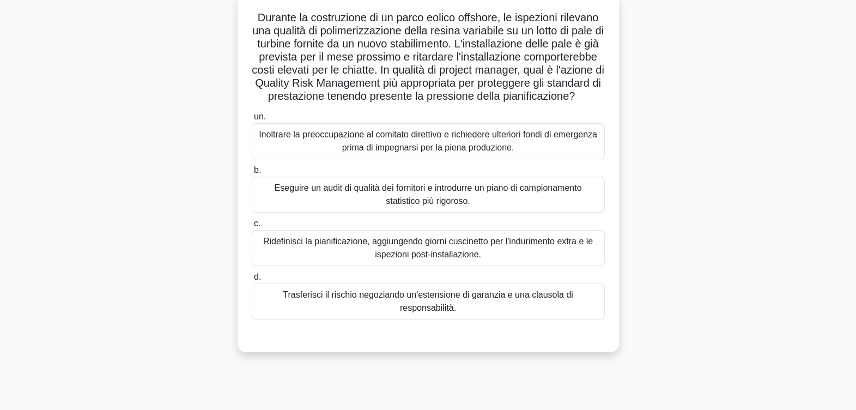
click at [439, 206] on div "Eseguire un audit di qualità dei fornitori e introdurre un piano di campionamen…" at bounding box center [428, 195] width 353 height 36
click at [252, 174] on input "b. Eseguire un audit di qualità dei fornitori e introdurre un piano di campiona…" at bounding box center [252, 170] width 0 height 7
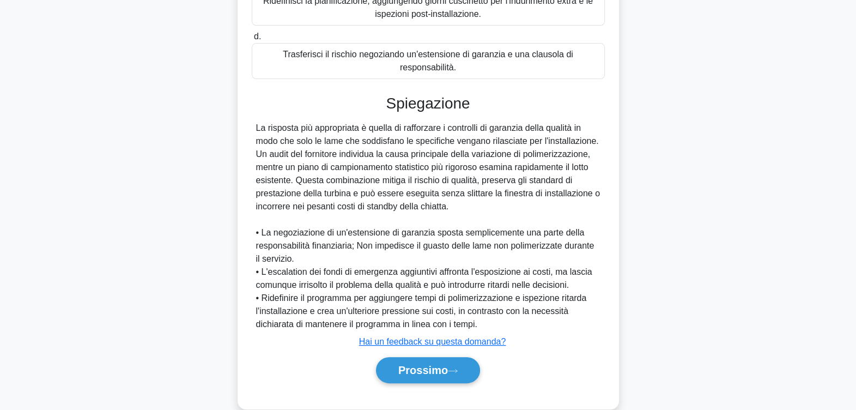
scroll to position [327, 0]
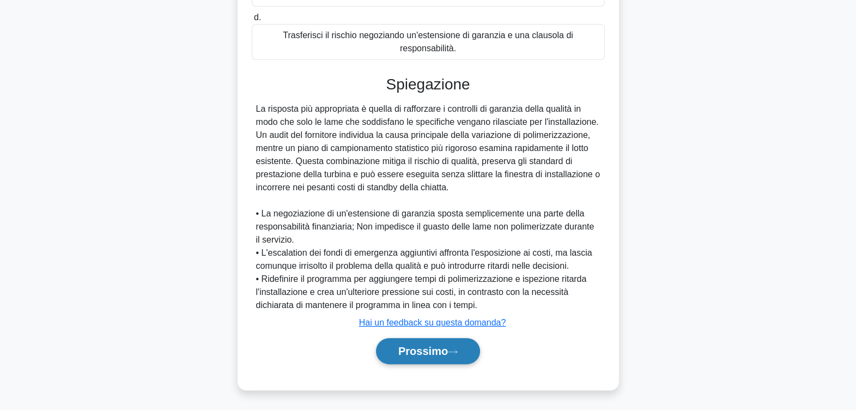
click at [425, 351] on font "Prossimo" at bounding box center [423, 351] width 50 height 12
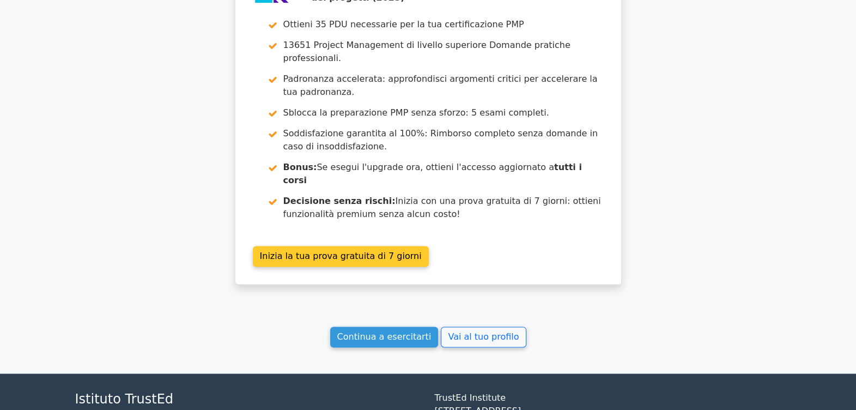
scroll to position [2249, 0]
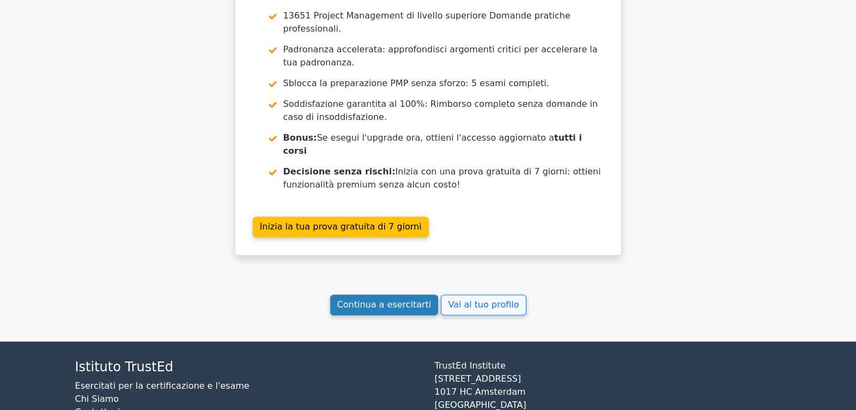
click at [392, 294] on link "Continua a esercitarti" at bounding box center [384, 304] width 108 height 21
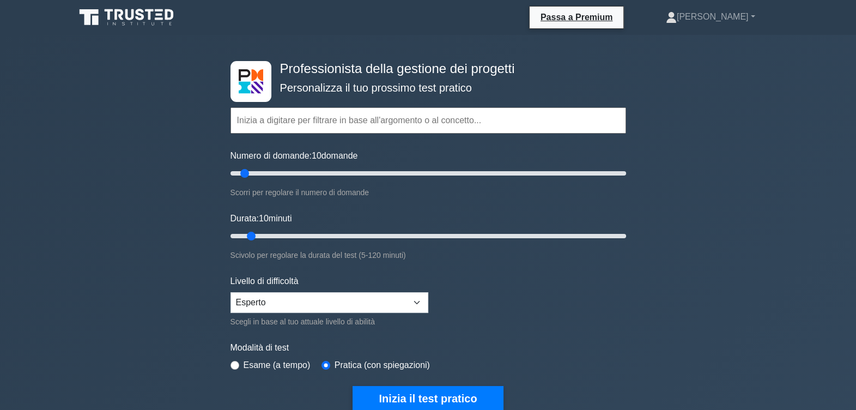
drag, startPoint x: 260, startPoint y: 127, endPoint x: 259, endPoint y: 116, distance: 11.0
click at [259, 116] on input "text" at bounding box center [429, 120] width 396 height 26
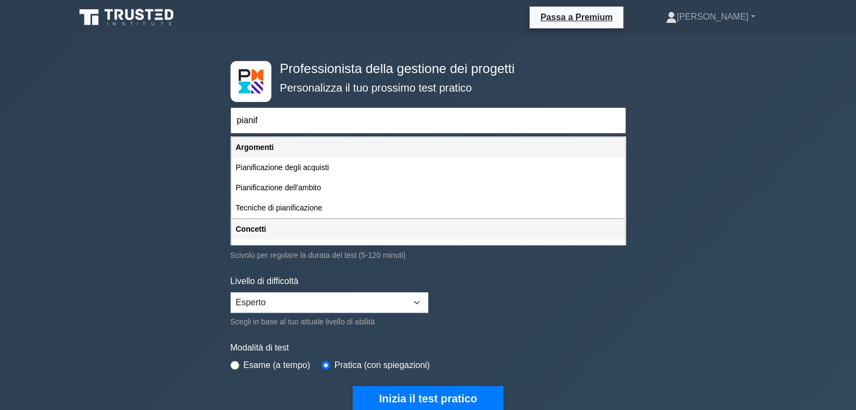
type input "pianifi"
drag, startPoint x: 267, startPoint y: 122, endPoint x: 214, endPoint y: 120, distance: 53.4
click at [214, 120] on div "Professionista della gestione dei progetti Personalizza il tuo prossimo test pr…" at bounding box center [428, 397] width 856 height 725
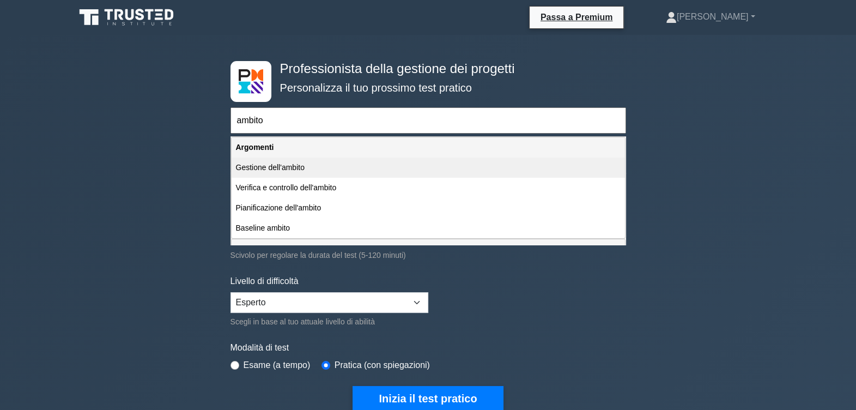
click at [277, 165] on div "Gestione dell'ambito" at bounding box center [429, 168] width 394 height 20
type input "Gestione dell'ambito"
